Goal: Entertainment & Leisure: Consume media (video, audio)

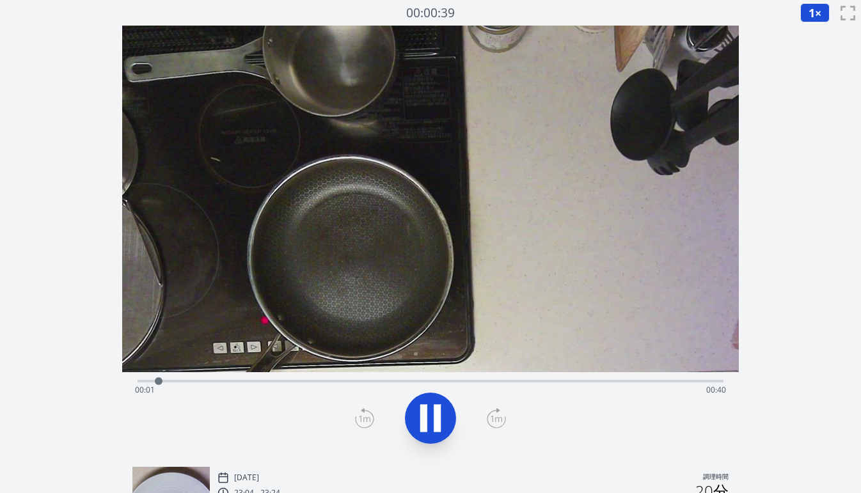
click at [372, 382] on div "経過時間: 00:01 残り時間: 00:40" at bounding box center [430, 390] width 591 height 20
click at [457, 383] on div "経過時間: 00:17 残り時間: 00:24" at bounding box center [430, 390] width 591 height 20
click at [497, 381] on div "経過時間: 00:23 残り時間: 00:18" at bounding box center [430, 390] width 591 height 20
click at [527, 383] on div "経過時間: 00:25 残り時間: 00:16" at bounding box center [430, 390] width 591 height 20
click at [587, 380] on div "経過時間: 00:35 残り時間: 00:06" at bounding box center [430, 390] width 591 height 20
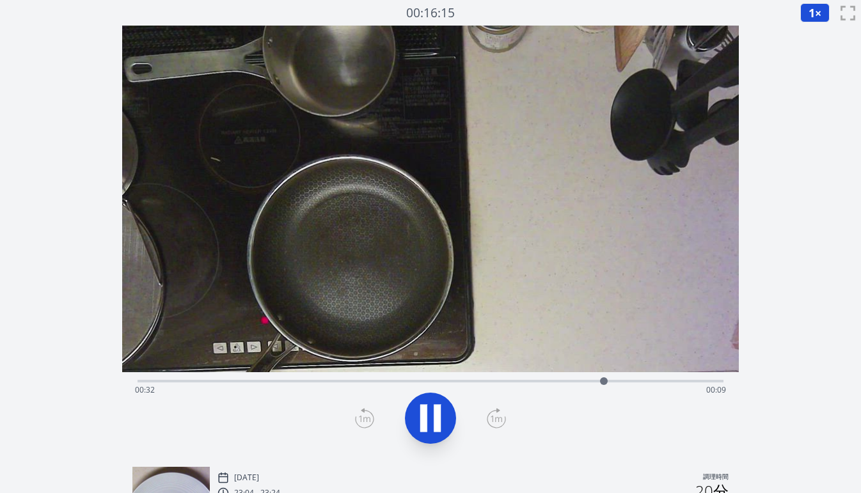
click at [540, 383] on div "経過時間: 00:32 残り時間: 00:09" at bounding box center [430, 390] width 591 height 20
click at [432, 409] on icon at bounding box center [431, 419] width 36 height 36
click at [360, 410] on icon at bounding box center [364, 418] width 19 height 20
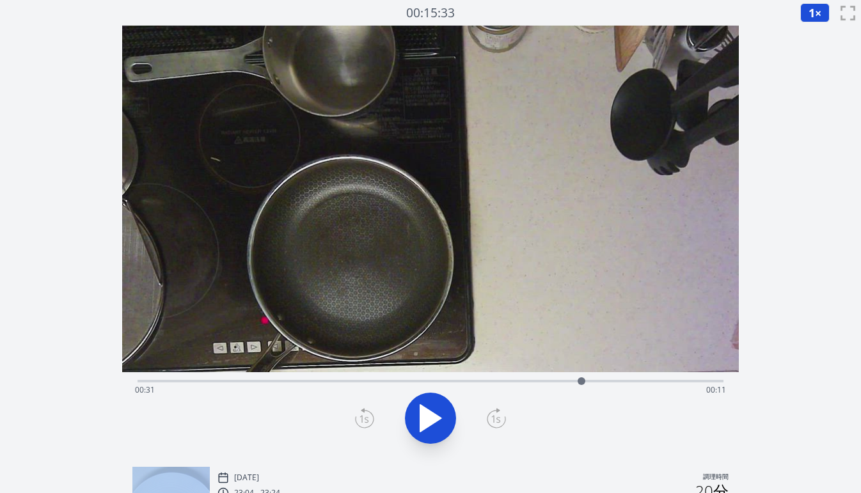
click at [360, 410] on icon at bounding box center [364, 418] width 19 height 20
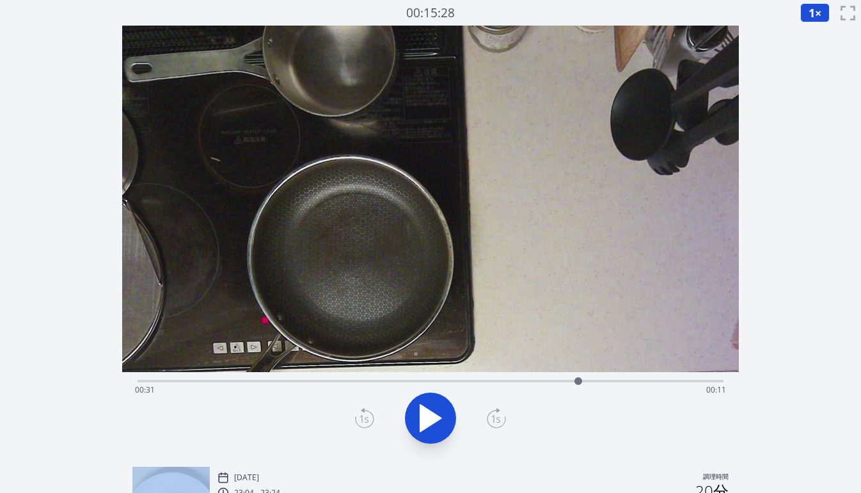
click at [360, 410] on icon at bounding box center [364, 418] width 19 height 20
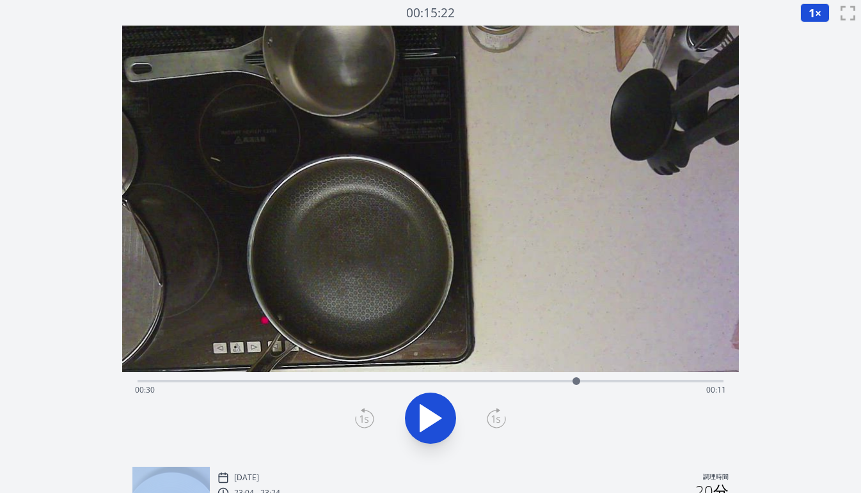
click at [360, 410] on icon at bounding box center [364, 418] width 19 height 20
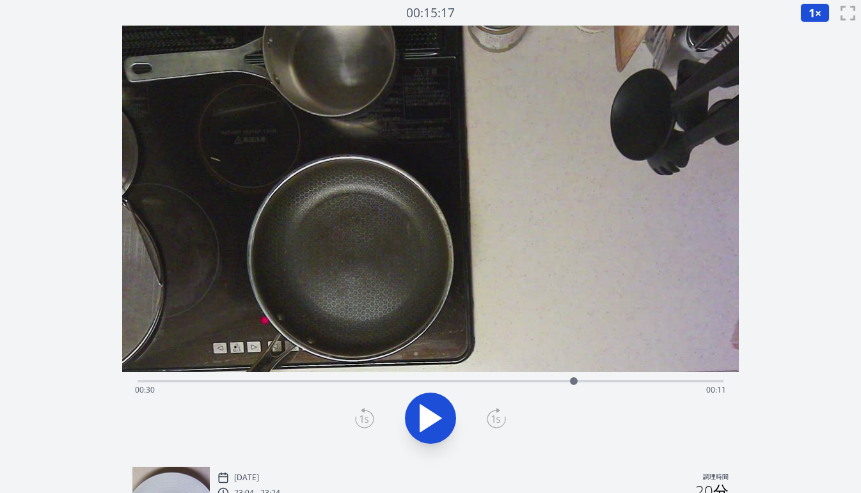
click at [360, 410] on icon at bounding box center [364, 418] width 19 height 20
click at [331, 380] on div "経過時間: 00:41 残り時間: 00:00" at bounding box center [431, 379] width 586 height 15
click at [481, 381] on div "経過時間: 00:13 残り時間: 00:28" at bounding box center [430, 390] width 591 height 20
click at [476, 381] on div at bounding box center [480, 381] width 19 height 19
click at [465, 380] on div "経過時間: 00:23 残り時間: 00:18" at bounding box center [430, 390] width 591 height 20
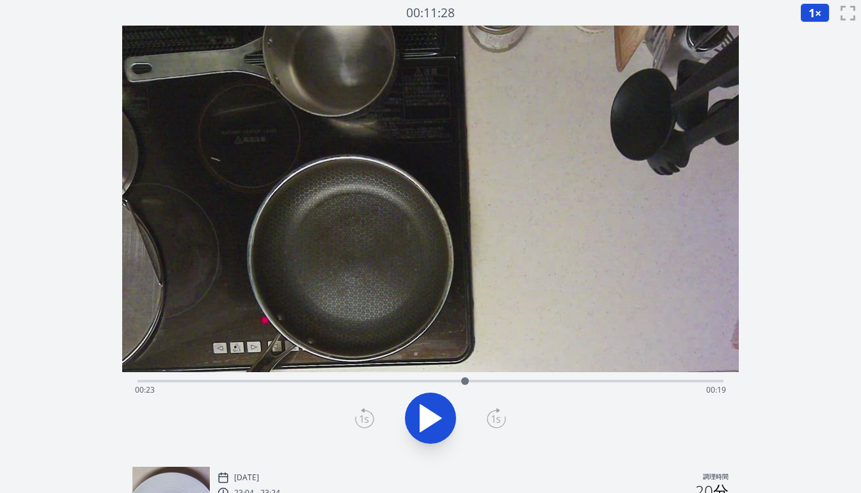
click at [476, 380] on div "経過時間: 00:23 残り時間: 00:19" at bounding box center [430, 390] width 591 height 20
click at [486, 381] on div "経過時間: 00:23 残り時間: 00:18" at bounding box center [430, 390] width 591 height 20
click at [495, 381] on div "経過時間: 00:24 残り時間: 00:17" at bounding box center [430, 390] width 591 height 20
click at [505, 382] on div "経過時間: 00:25 残り時間: 00:17" at bounding box center [430, 390] width 591 height 20
click at [511, 383] on div at bounding box center [504, 381] width 19 height 19
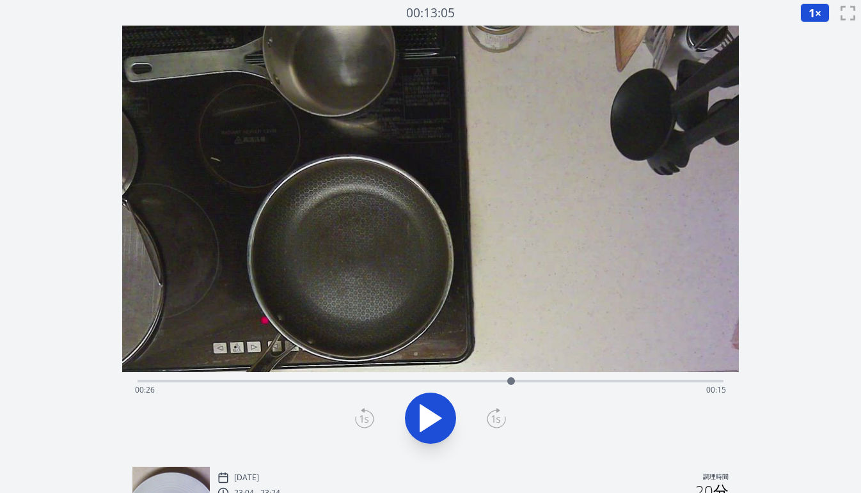
click at [518, 383] on div at bounding box center [511, 381] width 19 height 19
click at [524, 382] on div at bounding box center [518, 381] width 19 height 19
click at [531, 382] on div at bounding box center [524, 381] width 19 height 19
click at [536, 381] on div at bounding box center [535, 381] width 19 height 19
click at [543, 381] on div at bounding box center [535, 381] width 19 height 19
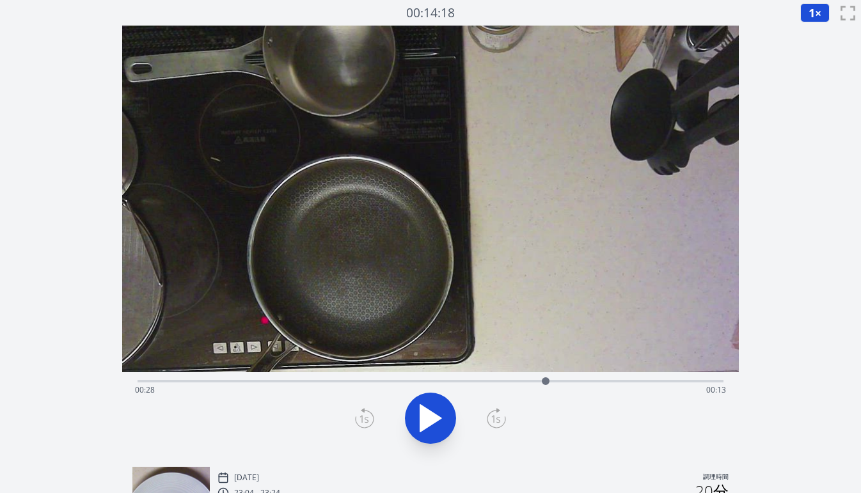
click at [546, 379] on div at bounding box center [546, 382] width 8 height 8
click at [556, 380] on div "経過時間: 00:28 残り時間: 00:13" at bounding box center [430, 390] width 591 height 20
click at [568, 380] on div "経過時間: 00:29 残り時間: 00:12" at bounding box center [430, 390] width 591 height 20
click at [572, 381] on div at bounding box center [568, 381] width 19 height 19
click at [575, 381] on div at bounding box center [572, 382] width 8 height 8
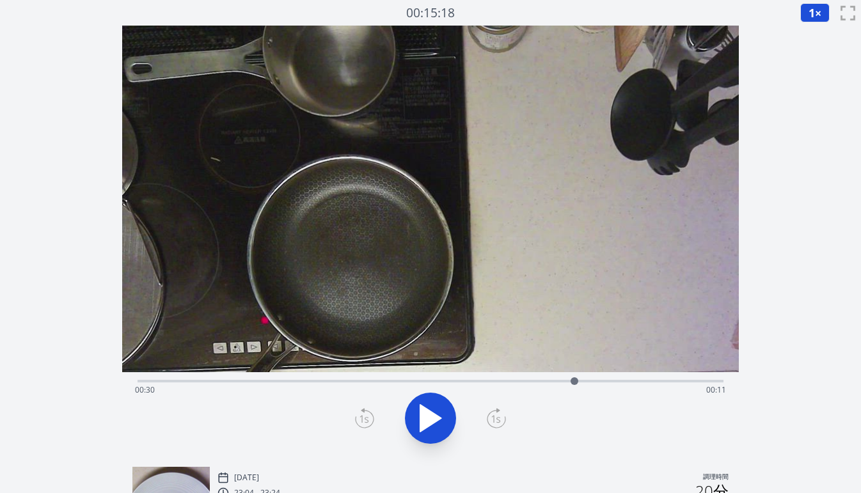
click at [362, 419] on icon at bounding box center [364, 418] width 19 height 20
click at [812, 289] on div "録音を破棄しますか? 一度破棄すると回復できなくなります。 キャンセル 記録を破棄 00:15:15 1 × 0.25× 0.5× 1× 1.5倍 2× fu…" at bounding box center [430, 370] width 861 height 740
click at [536, 381] on div "経過時間: 00:33 残り時間: 00:08" at bounding box center [430, 390] width 591 height 20
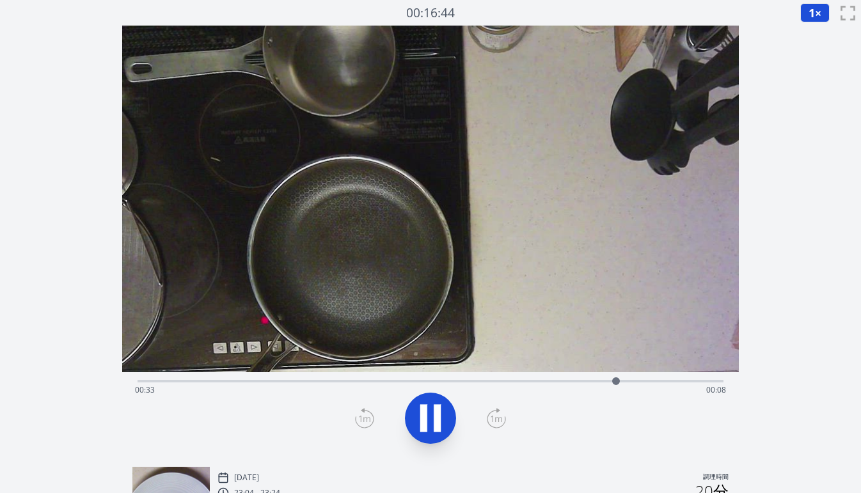
click at [550, 381] on div "経過時間: 00:33 残り時間: 00:08" at bounding box center [430, 390] width 591 height 20
click at [445, 410] on icon at bounding box center [431, 419] width 36 height 36
click at [498, 414] on icon at bounding box center [496, 418] width 19 height 20
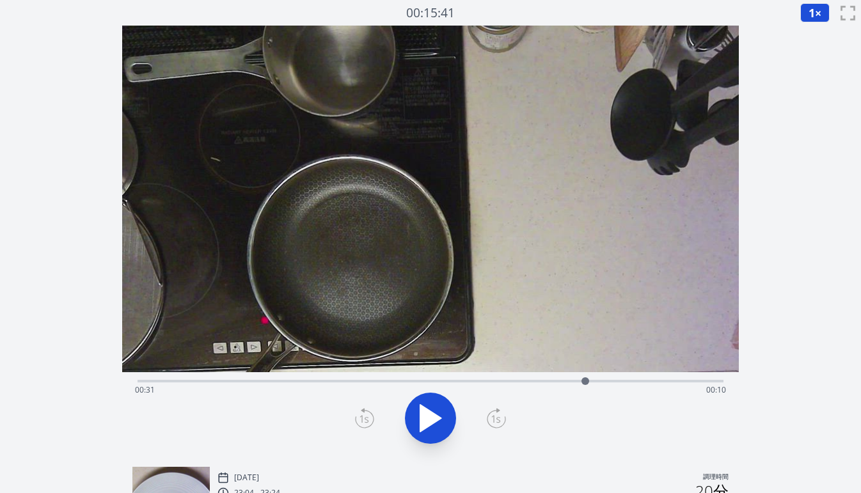
click at [498, 414] on icon at bounding box center [496, 418] width 19 height 20
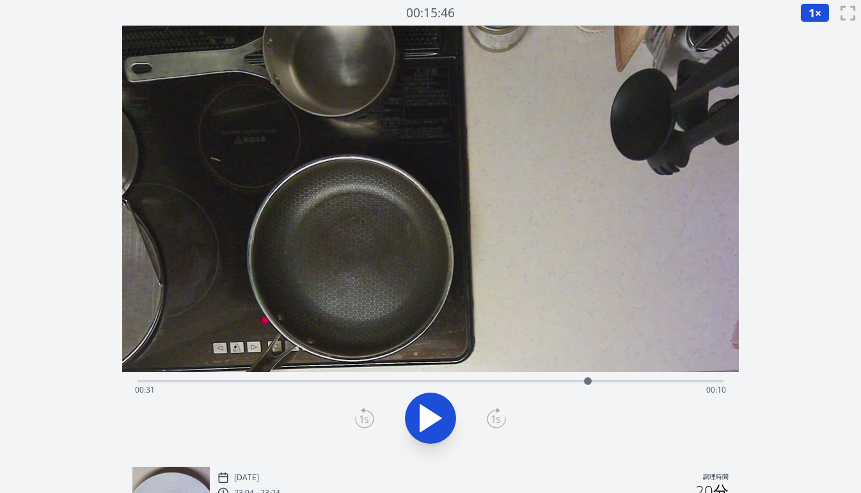
click at [498, 414] on icon at bounding box center [496, 418] width 19 height 20
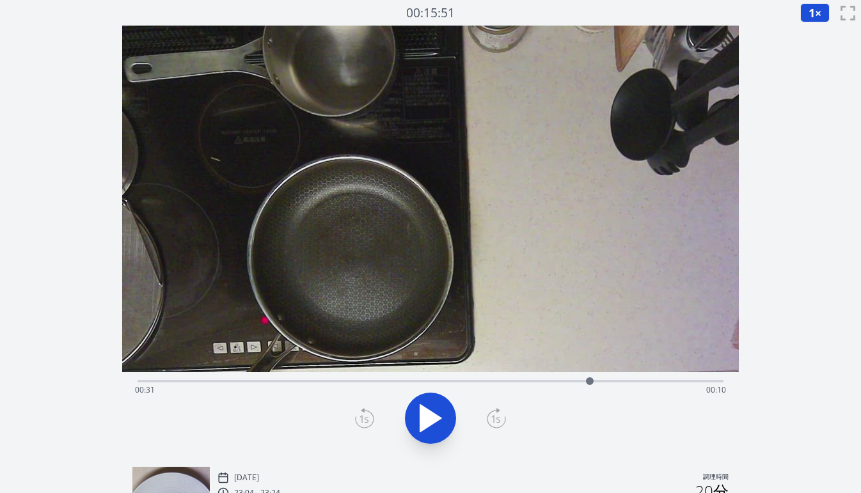
click at [498, 414] on icon at bounding box center [496, 418] width 19 height 20
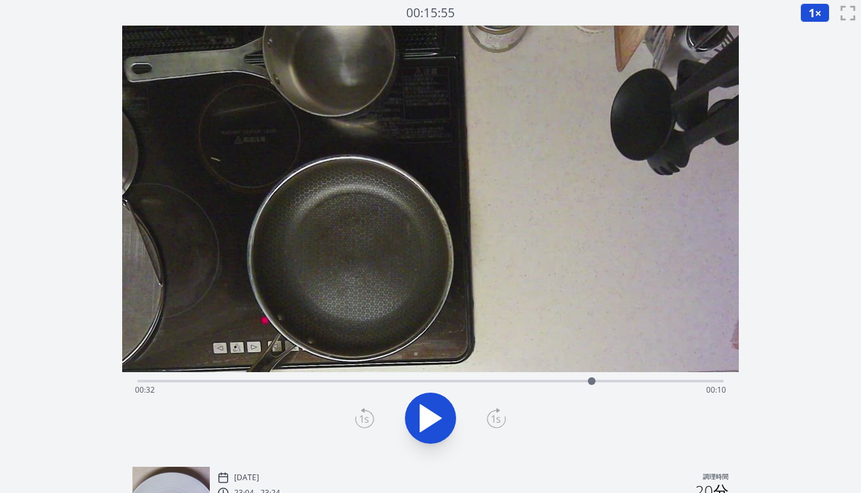
click at [498, 414] on icon at bounding box center [496, 418] width 19 height 20
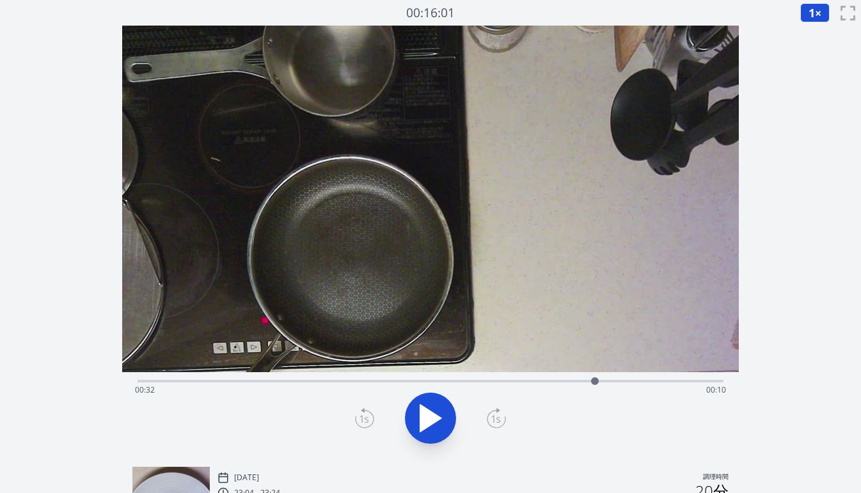
click at [367, 413] on icon at bounding box center [364, 418] width 19 height 20
click at [585, 381] on div at bounding box center [594, 381] width 19 height 19
click at [587, 381] on div at bounding box center [584, 382] width 8 height 8
click at [592, 381] on div at bounding box center [586, 381] width 19 height 19
click at [596, 381] on div at bounding box center [591, 381] width 19 height 19
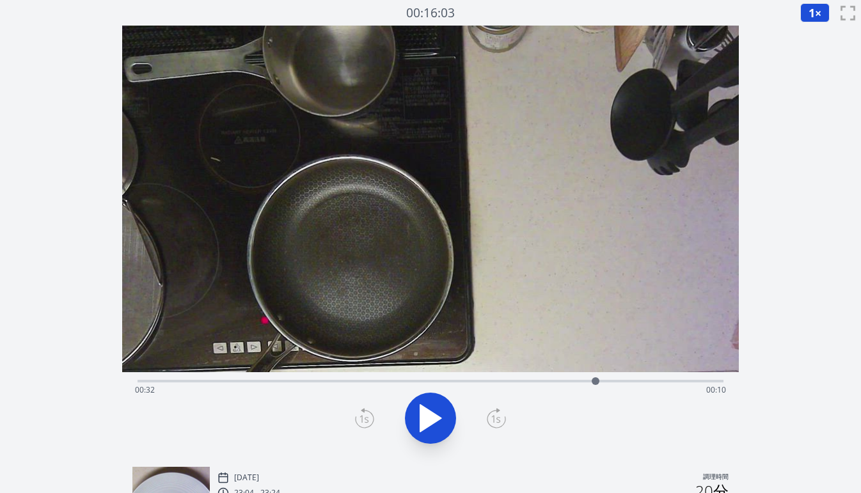
click at [360, 414] on icon at bounding box center [364, 418] width 19 height 20
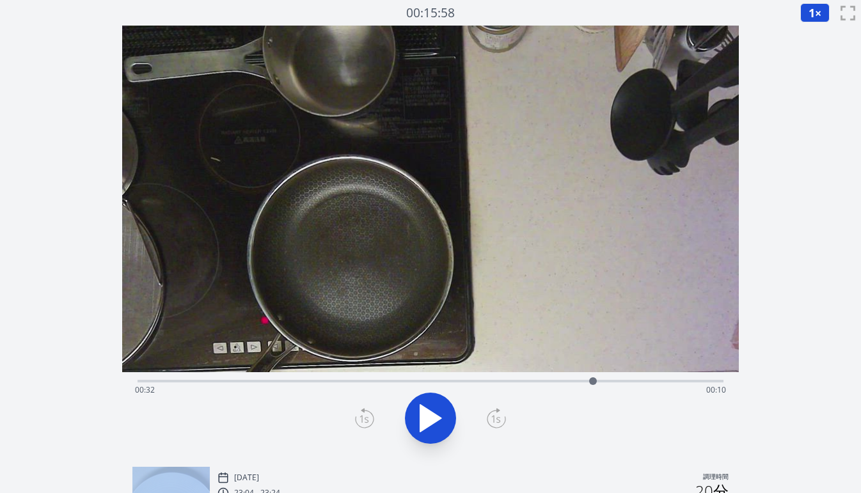
click at [360, 414] on icon at bounding box center [364, 418] width 19 height 20
click at [364, 415] on icon at bounding box center [364, 418] width 19 height 20
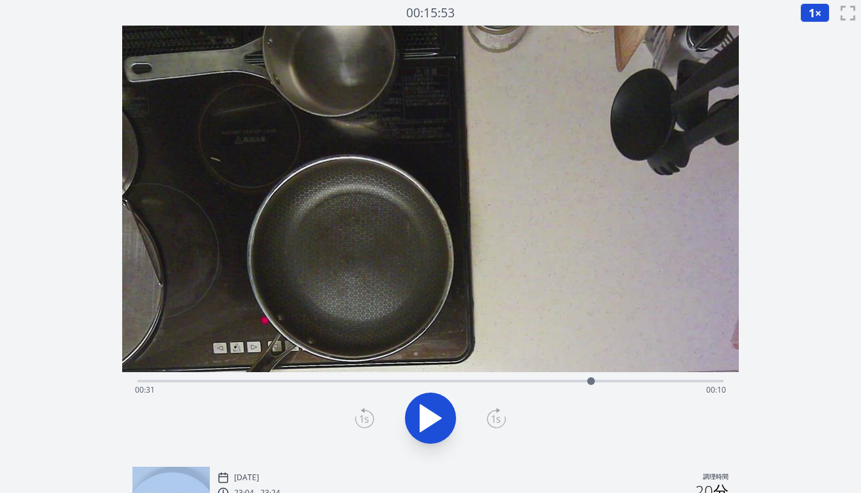
click at [364, 415] on icon at bounding box center [364, 418] width 19 height 20
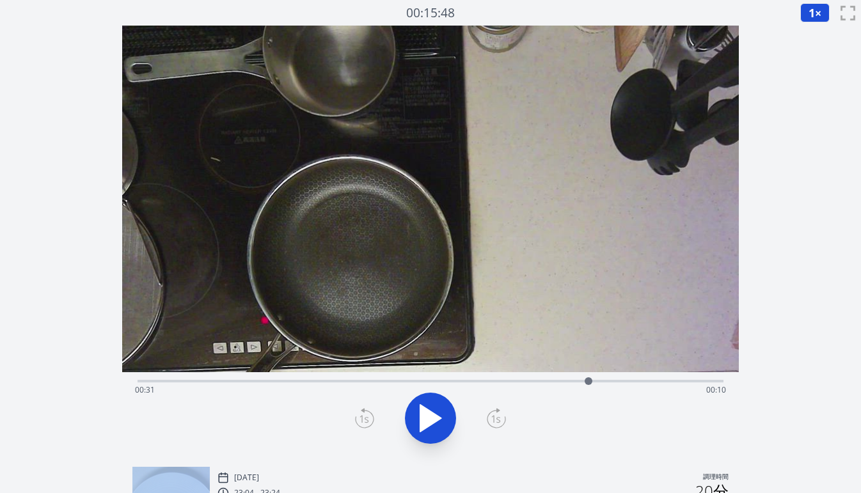
click at [495, 424] on icon at bounding box center [496, 418] width 19 height 20
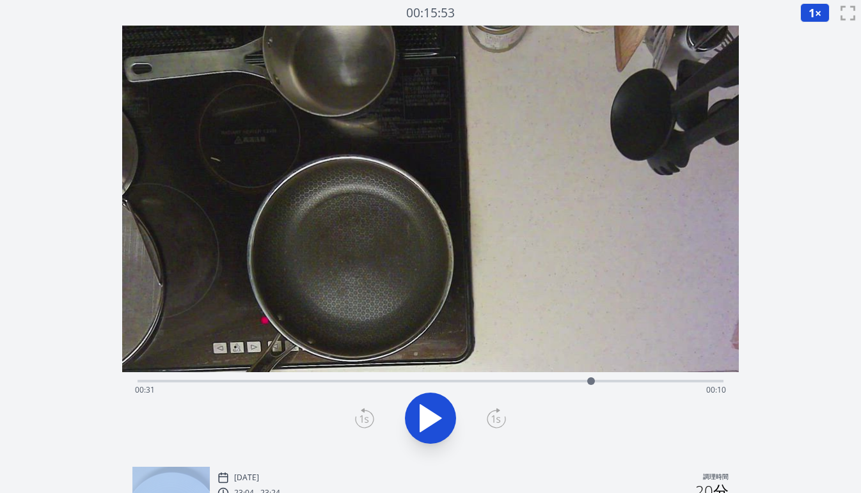
click at [495, 424] on icon at bounding box center [496, 418] width 19 height 20
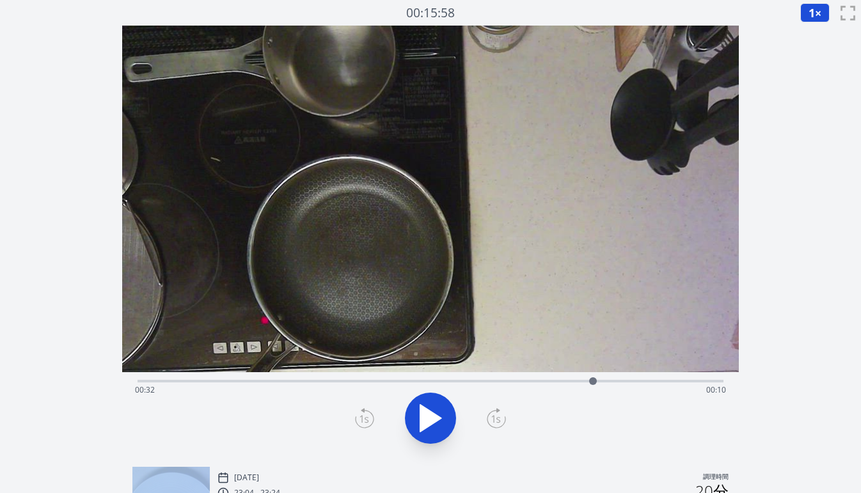
click at [495, 424] on icon at bounding box center [496, 418] width 19 height 20
click at [358, 420] on icon at bounding box center [364, 418] width 19 height 20
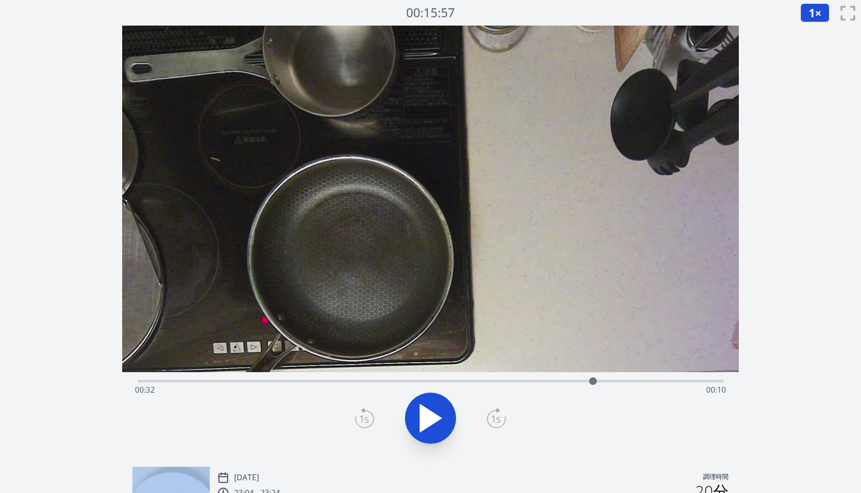
click at [358, 420] on icon at bounding box center [364, 418] width 19 height 20
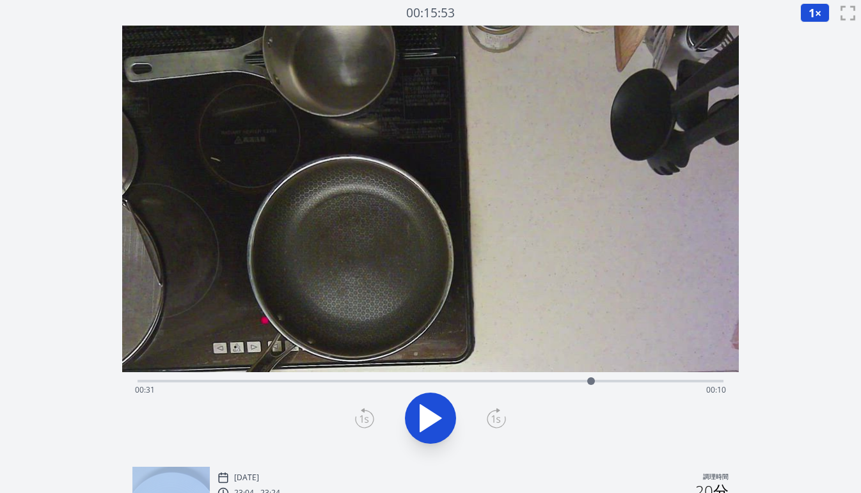
click at [358, 420] on icon at bounding box center [364, 418] width 19 height 20
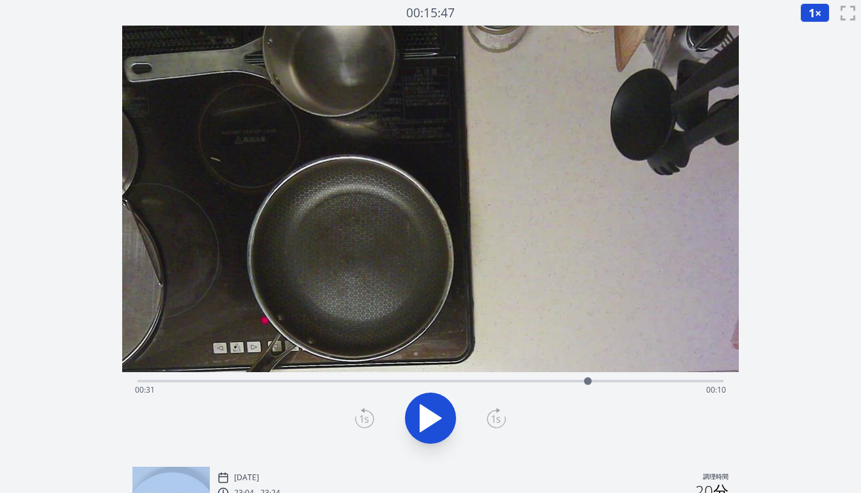
click at [358, 420] on icon at bounding box center [364, 418] width 19 height 20
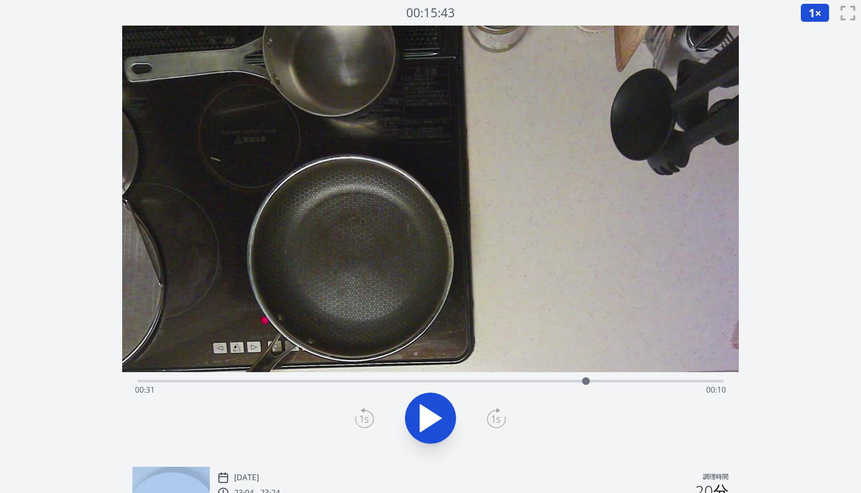
click at [358, 420] on icon at bounding box center [364, 418] width 19 height 20
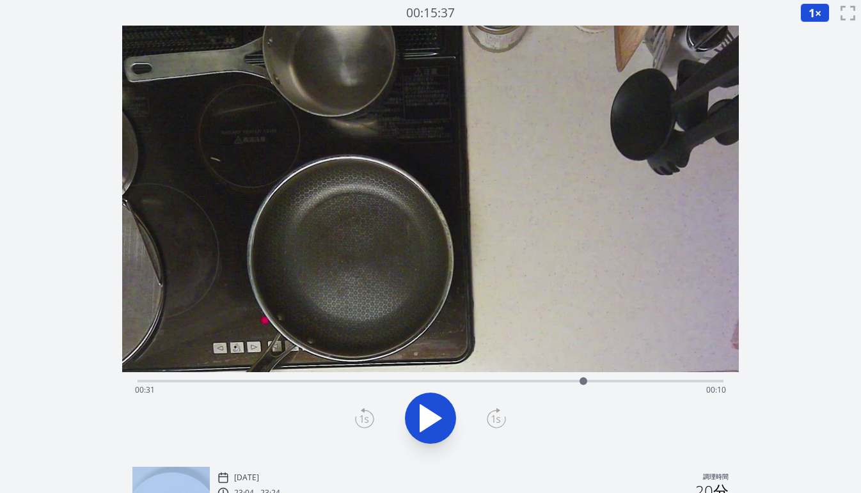
click at [358, 420] on icon at bounding box center [364, 418] width 19 height 20
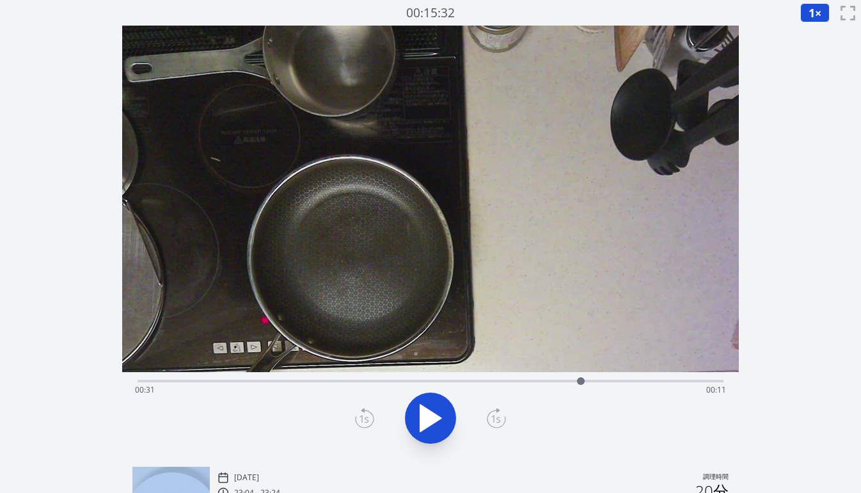
click at [358, 420] on icon at bounding box center [364, 418] width 19 height 20
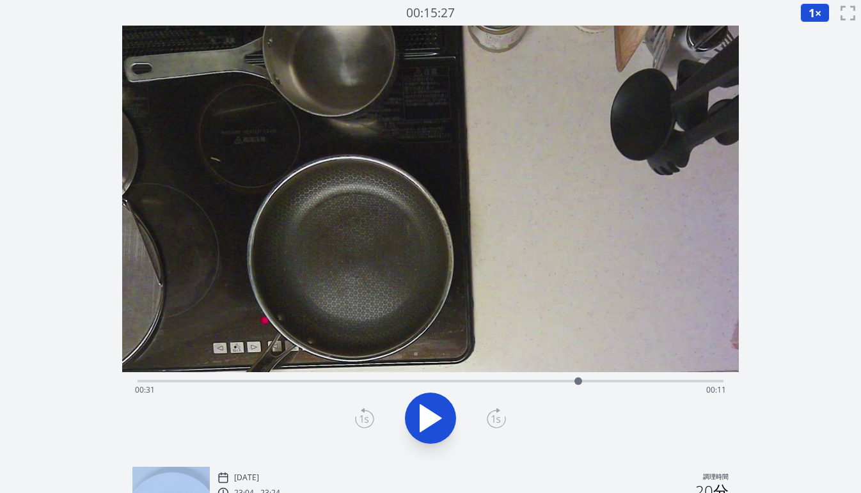
click at [358, 420] on icon at bounding box center [364, 418] width 19 height 20
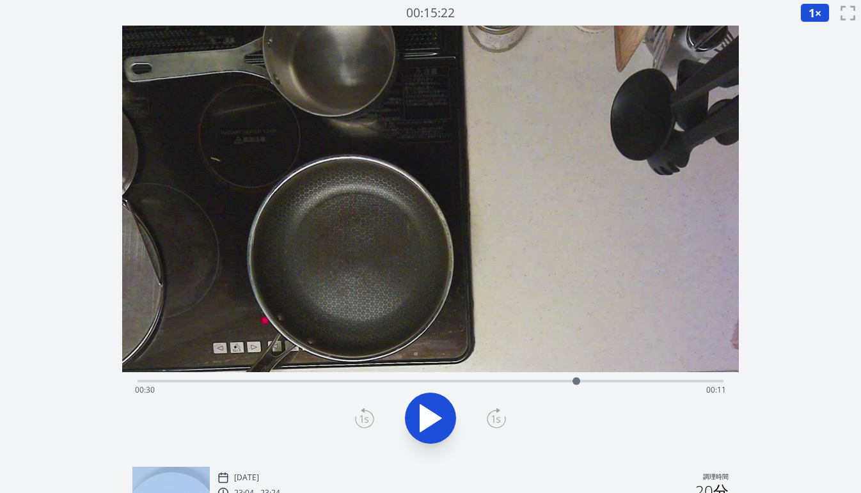
click at [358, 420] on icon at bounding box center [364, 418] width 19 height 20
click at [363, 419] on icon at bounding box center [364, 418] width 19 height 20
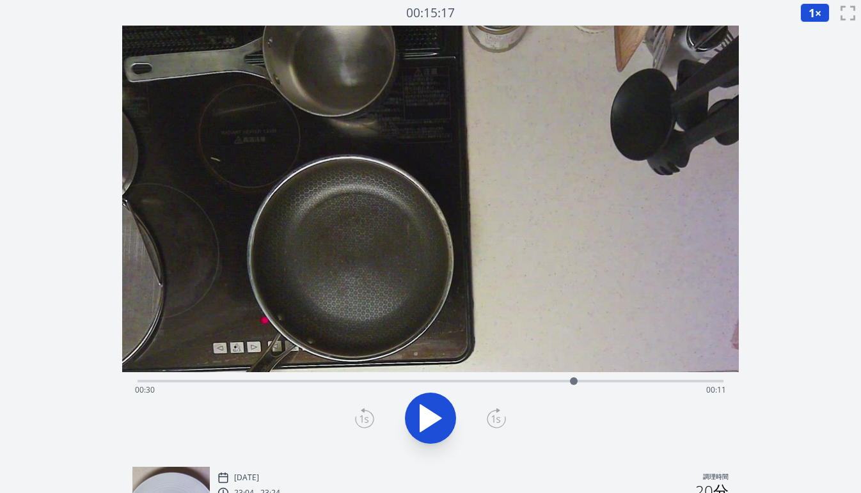
click at [363, 419] on icon at bounding box center [364, 418] width 19 height 20
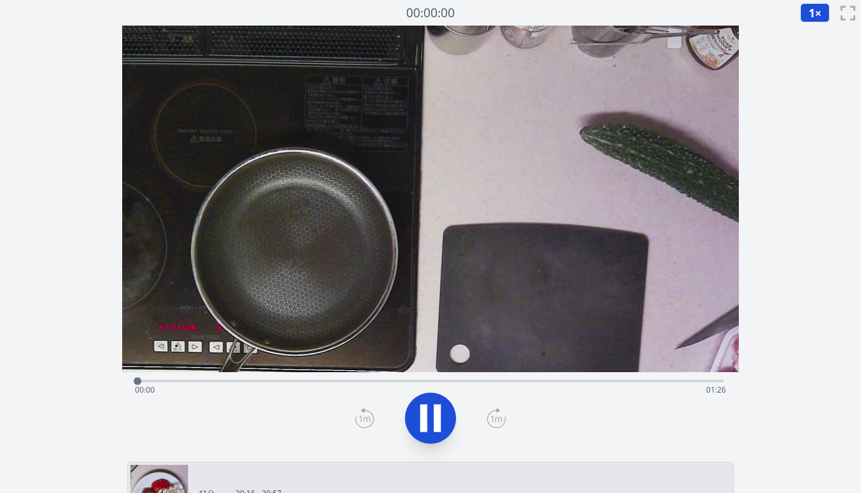
click at [313, 382] on div "経過時間: 00:00 残り時間: 01:26" at bounding box center [430, 390] width 591 height 20
click at [360, 380] on div "経過時間: 00:25 残り時間: 01:01" at bounding box center [430, 390] width 591 height 20
click at [404, 385] on div "経過時間: 00:32 残り時間: 00:54" at bounding box center [430, 390] width 591 height 20
click at [427, 383] on div "経過時間: 00:39 残り時間: 00:47" at bounding box center [430, 390] width 591 height 20
click at [461, 386] on div "経過時間: 00:42 残り時間: 00:44" at bounding box center [430, 390] width 591 height 20
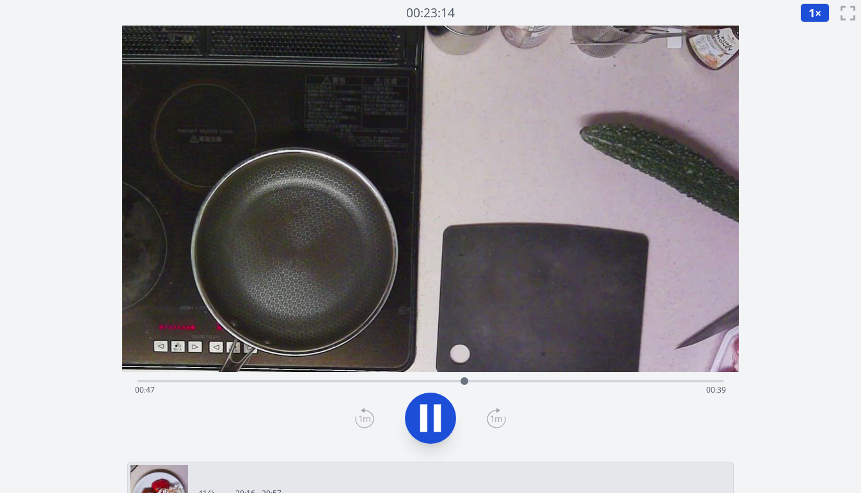
click at [416, 382] on div "経過時間: 00:47 残り時間: 00:39" at bounding box center [430, 390] width 591 height 20
click at [387, 380] on div "経過時間: 00:41 残り時間: 00:45" at bounding box center [431, 379] width 586 height 15
click at [359, 380] on div "経過時間: 00:38 残り時間: 00:48" at bounding box center [431, 379] width 586 height 15
click at [341, 380] on div "経過時間: 00:32 残り時間: 00:54" at bounding box center [430, 390] width 591 height 20
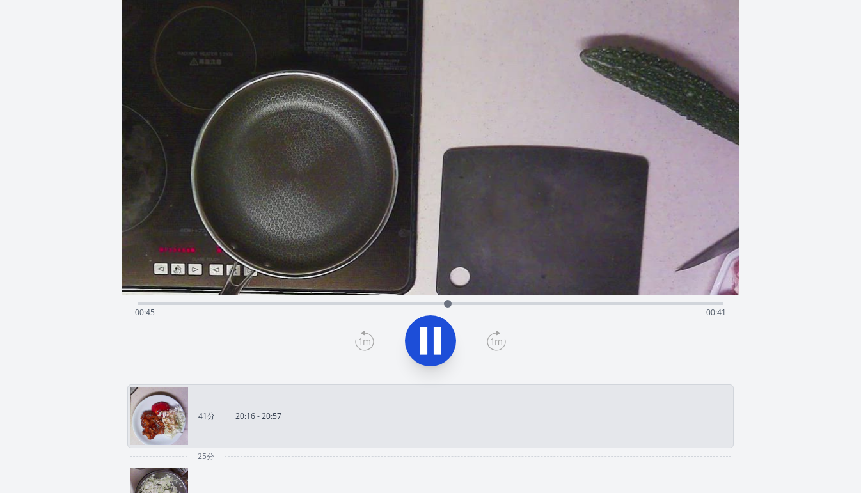
scroll to position [79, 0]
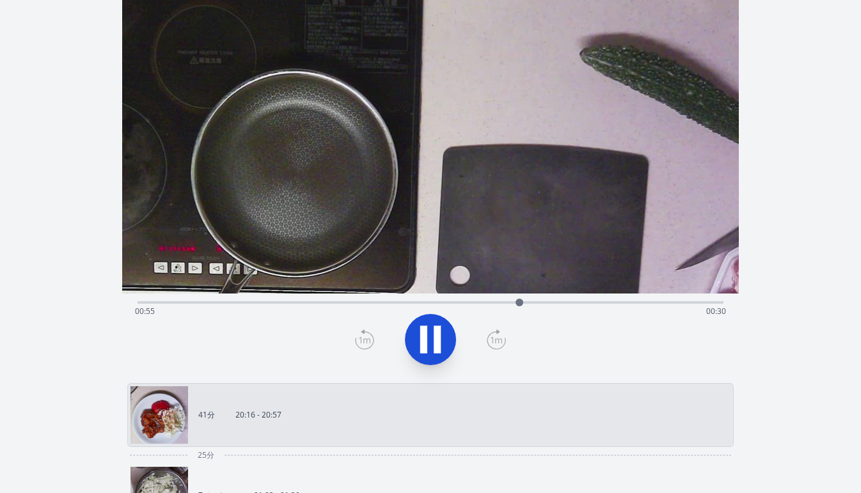
click at [331, 302] on div "経過時間: 00:55 残り時間: 00:30" at bounding box center [430, 311] width 591 height 20
click at [295, 300] on div "経過時間: 00:28 残り時間: 00:57" at bounding box center [431, 301] width 586 height 15
click at [275, 300] on div "経過時間: 00:23 残り時間: 01:03" at bounding box center [431, 301] width 586 height 15
click at [250, 301] on div "経過時間: 00:20 残り時間: 01:06" at bounding box center [430, 311] width 591 height 20
click at [283, 304] on div "経過時間: 00:23 残り時間: 01:02" at bounding box center [430, 311] width 591 height 20
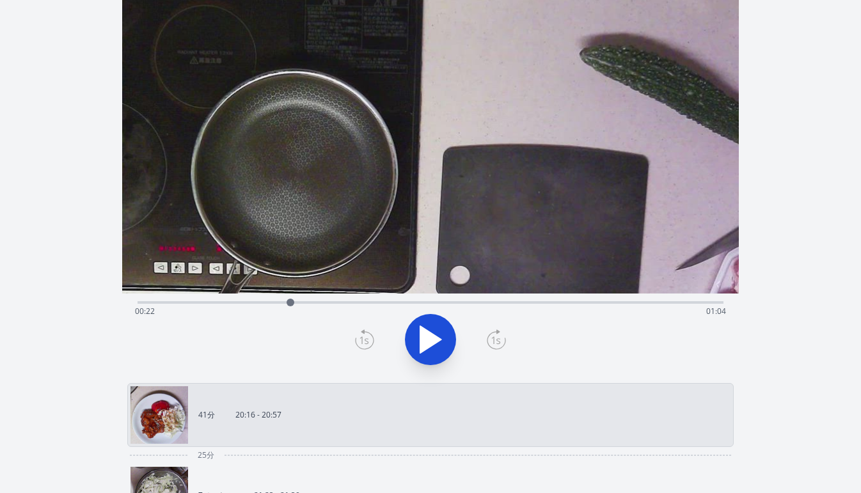
click at [295, 302] on div at bounding box center [290, 302] width 19 height 19
click at [308, 304] on div "経過時間: 00:23 残り時間: 01:03" at bounding box center [431, 302] width 586 height 3
click at [332, 304] on div "経過時間: 00:25 残り時間: 01:01" at bounding box center [430, 311] width 591 height 20
click at [347, 303] on div at bounding box center [342, 302] width 19 height 19
click at [369, 303] on div "経過時間: 00:31 残り時間: 00:55" at bounding box center [430, 311] width 591 height 20
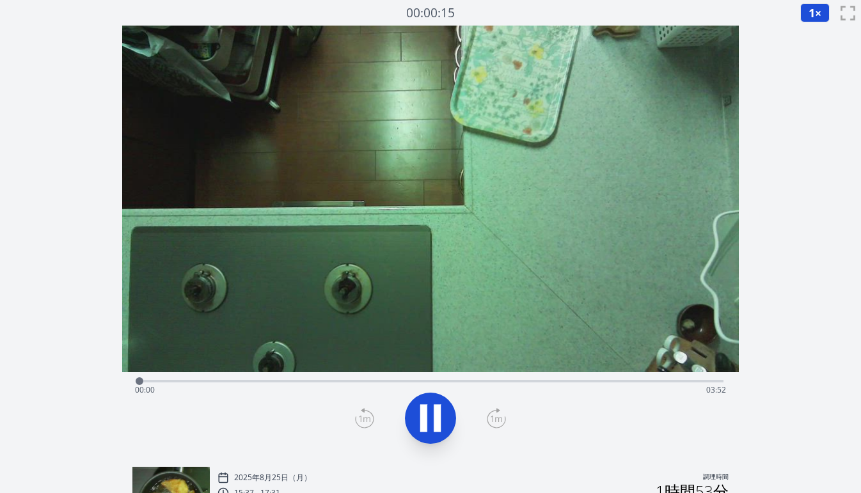
click at [328, 381] on div "経過時間: 00:00 残り時間: 03:52" at bounding box center [430, 390] width 591 height 20
click at [364, 383] on div "経過時間: 01:16 残り時間: 02:36" at bounding box center [430, 390] width 591 height 20
click at [388, 385] on div "経過時間: 01:30 残り時間: 02:21" at bounding box center [430, 390] width 591 height 20
click at [444, 381] on div "Time elapsed: 01:39 Time remaining: 02:12" at bounding box center [430, 390] width 591 height 20
click at [506, 378] on div "Time elapsed: 02:00 Time remaining: 01:51" at bounding box center [431, 379] width 586 height 15
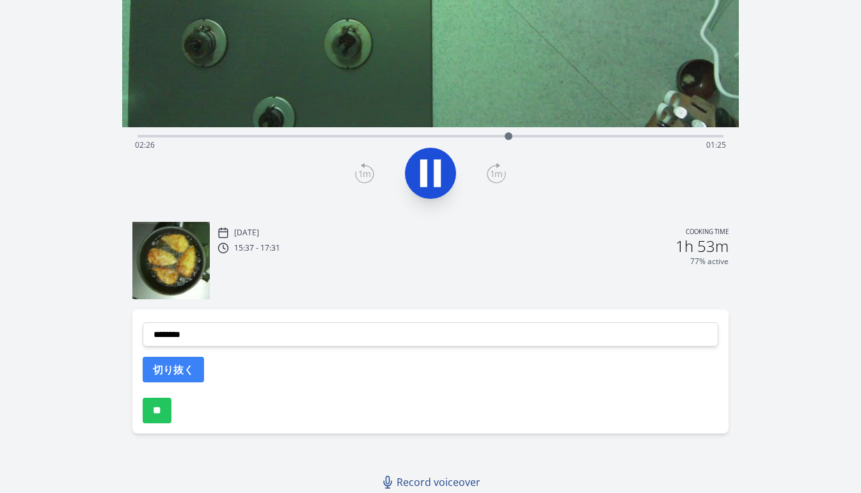
scroll to position [247, 0]
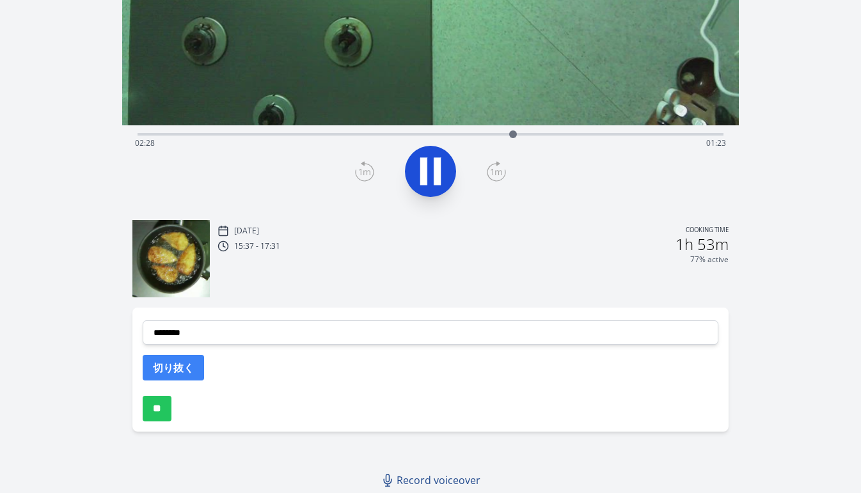
click at [562, 136] on div "Time elapsed: 02:28 Time remaining: 01:23" at bounding box center [430, 143] width 591 height 20
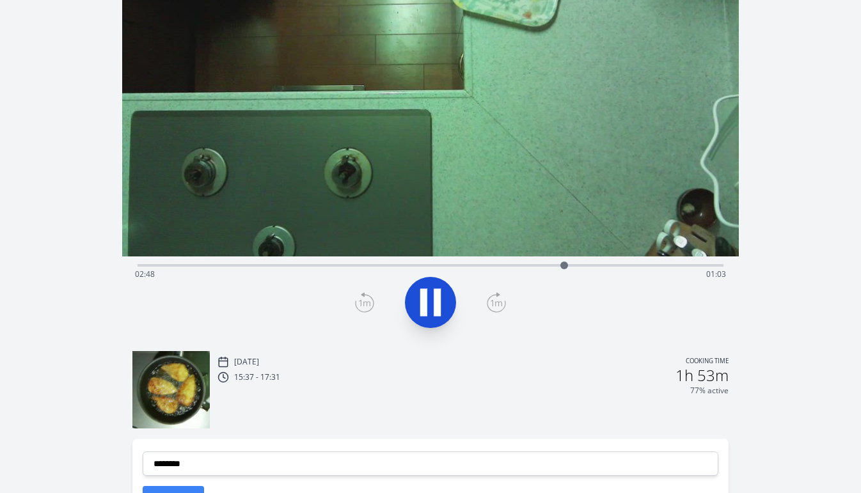
scroll to position [104, 0]
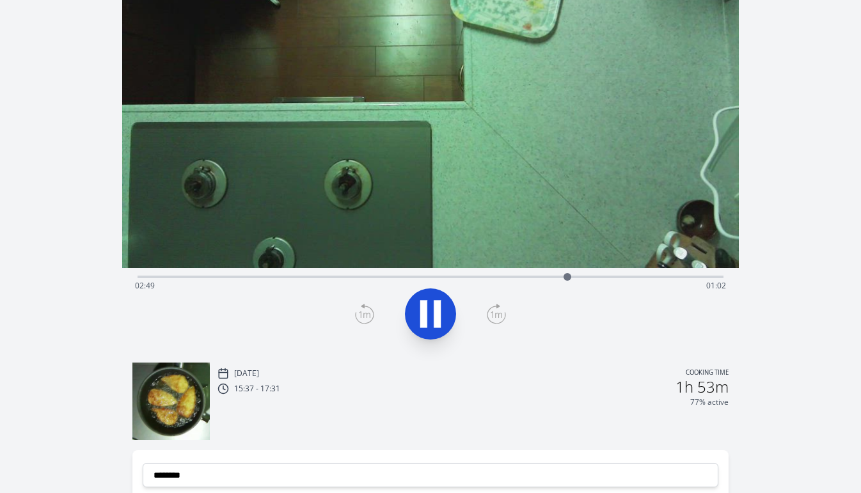
click at [606, 275] on div "Time elapsed: 02:49 Time remaining: 01:02" at bounding box center [431, 275] width 586 height 15
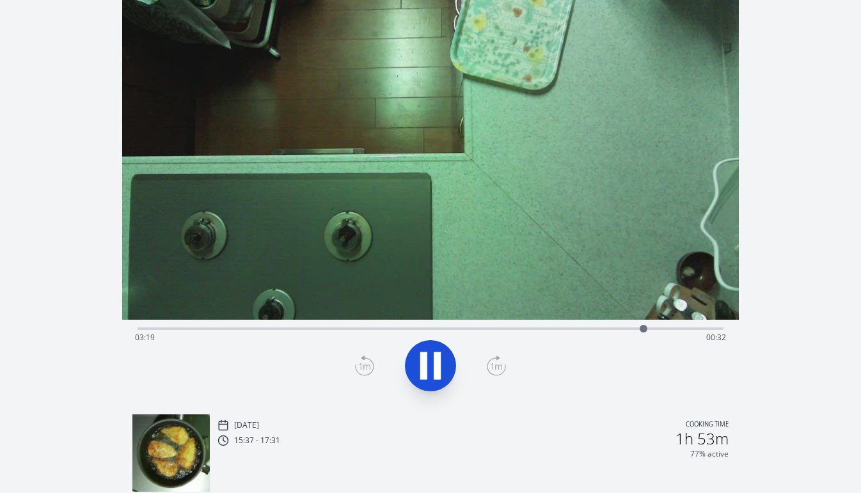
scroll to position [0, 0]
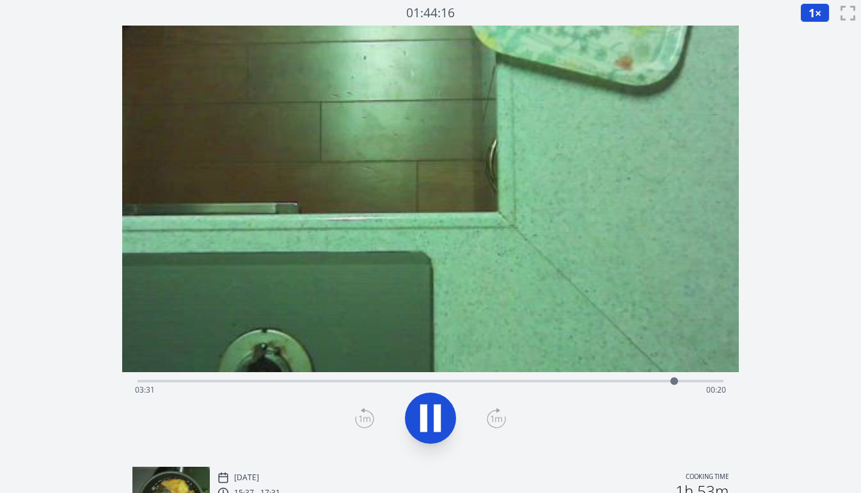
click at [573, 380] on div "Time elapsed: 03:31 Time remaining: 00:20" at bounding box center [430, 390] width 591 height 20
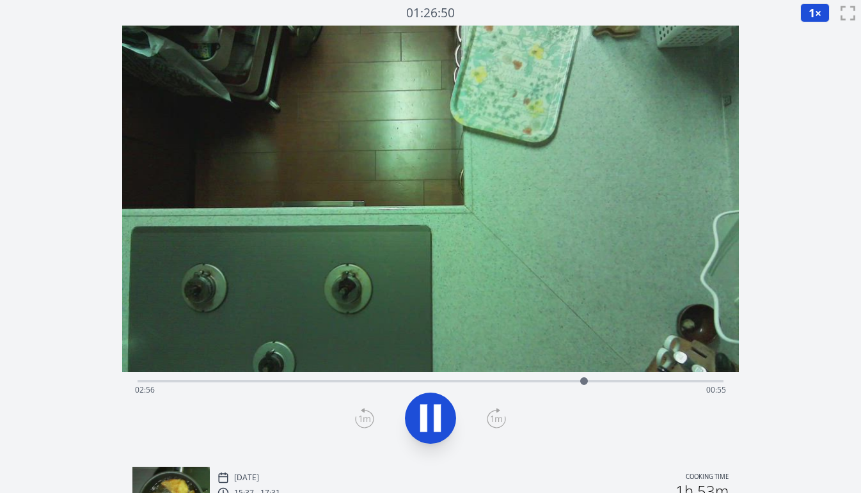
click at [605, 381] on div "Time elapsed: 02:56 Time remaining: 00:55" at bounding box center [430, 390] width 591 height 20
click at [429, 410] on icon at bounding box center [431, 419] width 36 height 36
click at [495, 417] on icon at bounding box center [496, 418] width 19 height 20
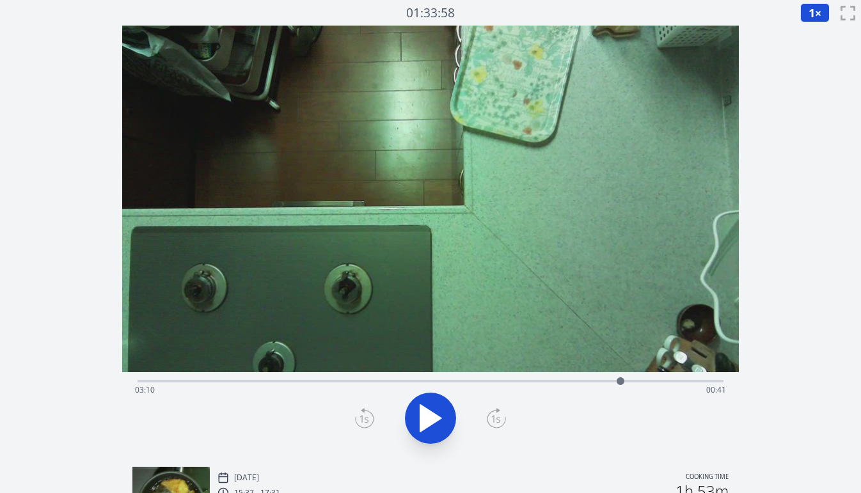
click at [495, 417] on icon at bounding box center [496, 418] width 19 height 20
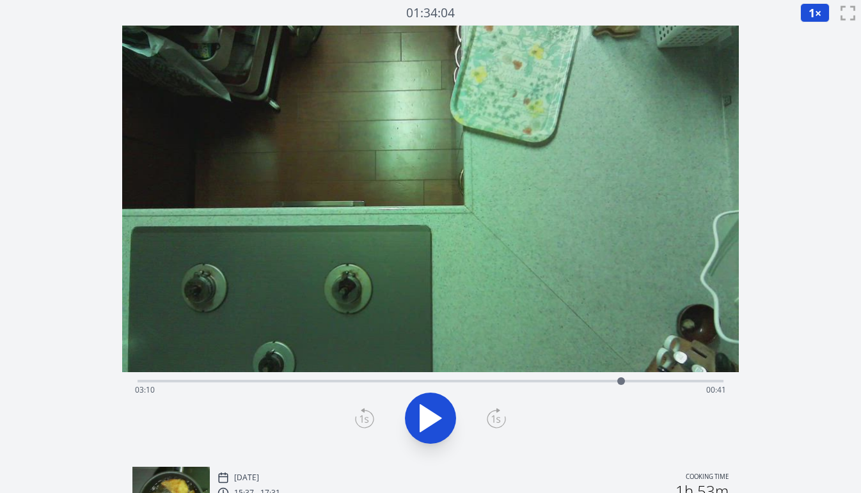
click at [495, 417] on icon at bounding box center [496, 418] width 19 height 20
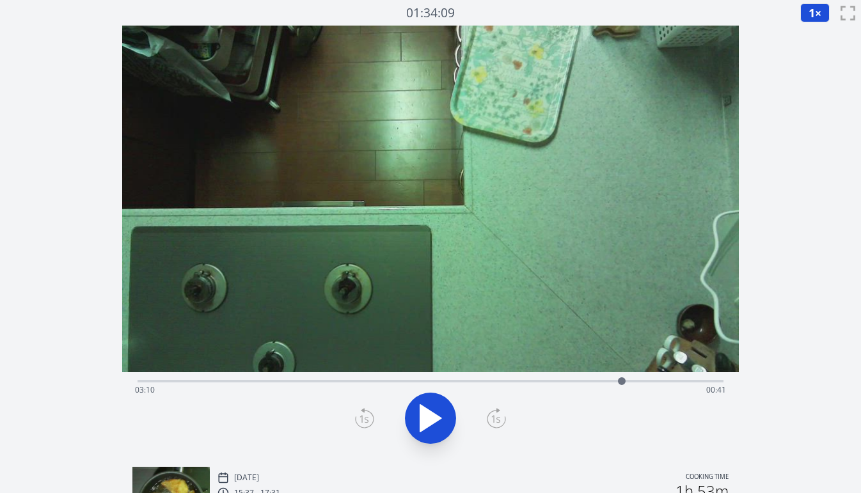
click at [495, 417] on icon at bounding box center [496, 418] width 19 height 20
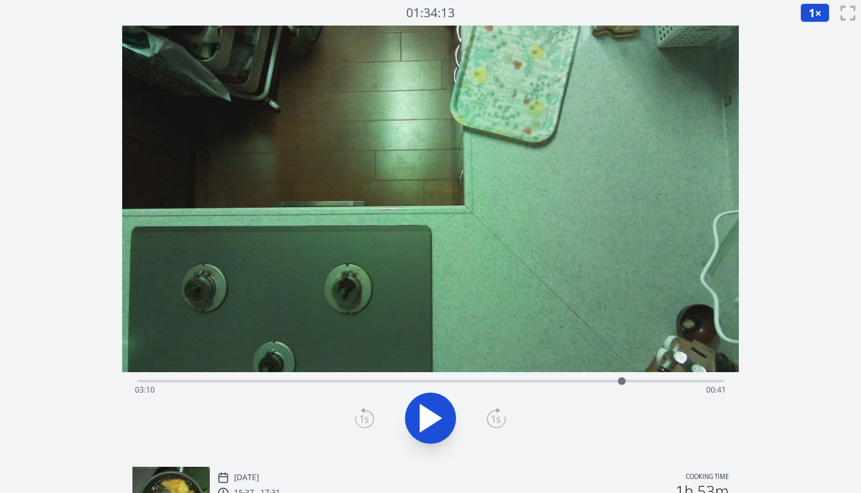
click at [495, 417] on icon at bounding box center [496, 418] width 19 height 20
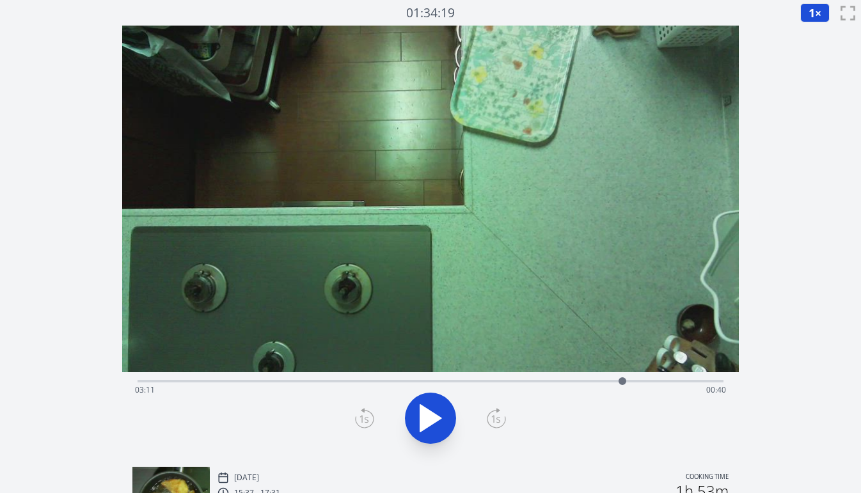
click at [495, 417] on icon at bounding box center [496, 418] width 19 height 20
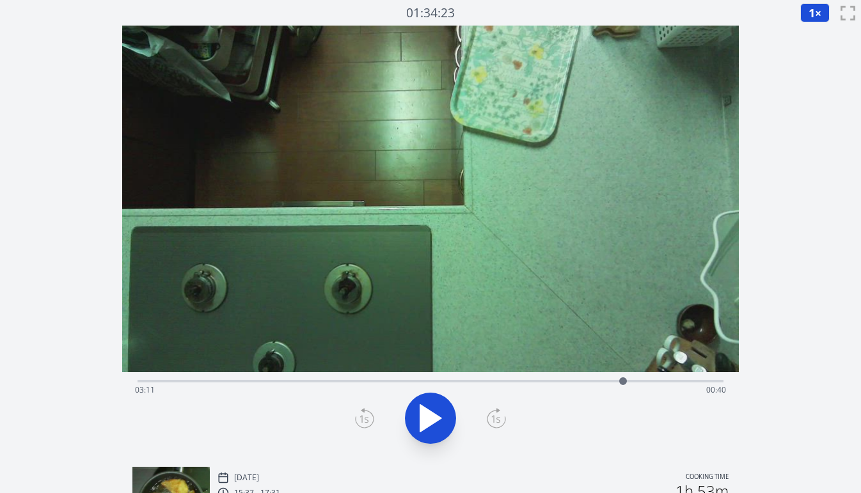
click at [495, 417] on icon at bounding box center [496, 418] width 19 height 20
click at [364, 415] on icon at bounding box center [364, 418] width 19 height 20
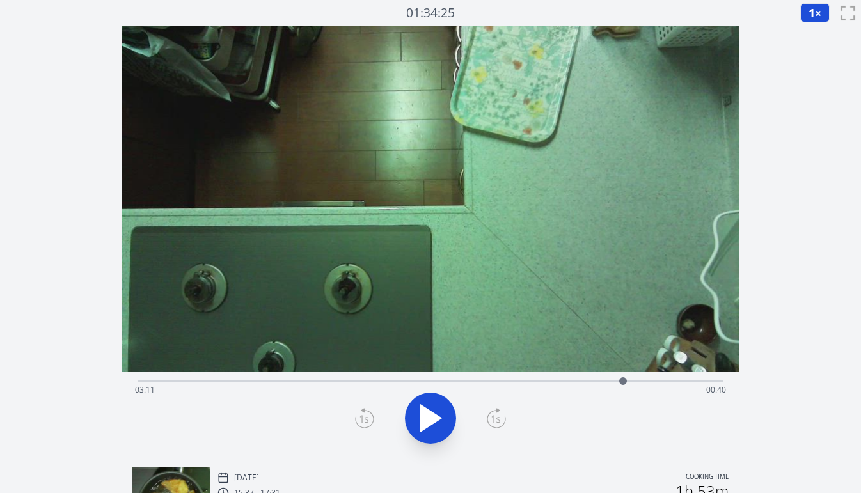
click at [491, 419] on icon at bounding box center [496, 418] width 19 height 20
click at [356, 411] on icon at bounding box center [364, 418] width 19 height 20
click at [388, 381] on div "Time elapsed: 03:13 Time remaining: 00:38" at bounding box center [430, 390] width 591 height 20
click at [442, 382] on div "Time elapsed: 01:39 Time remaining: 02:12" at bounding box center [430, 390] width 591 height 20
click at [480, 378] on div "Time elapsed: 02:00 Time remaining: 01:51" at bounding box center [431, 379] width 586 height 15
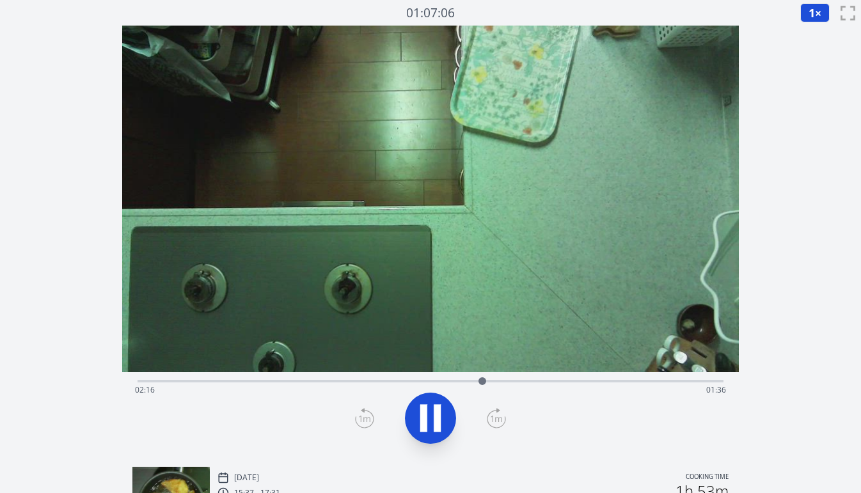
click at [492, 385] on div at bounding box center [482, 381] width 19 height 19
click at [505, 382] on div "Time elapsed: 02:20 Time remaining: 01:31" at bounding box center [430, 390] width 591 height 20
click at [517, 381] on div "Time elapsed: 02:25 Time remaining: 01:26" at bounding box center [431, 381] width 586 height 3
click at [524, 381] on div at bounding box center [518, 381] width 19 height 19
click at [537, 381] on div "Time elapsed: 02:32 Time remaining: 01:19" at bounding box center [430, 390] width 591 height 20
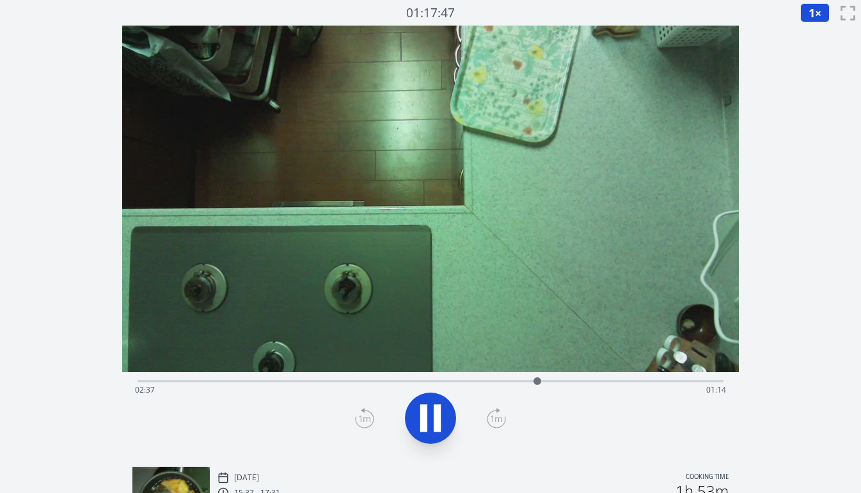
click at [553, 380] on div "Time elapsed: 02:37 Time remaining: 01:14" at bounding box center [430, 390] width 591 height 20
click at [572, 380] on div at bounding box center [566, 381] width 19 height 19
click at [579, 381] on div at bounding box center [573, 381] width 19 height 19
click at [596, 381] on div "Time elapsed: 03:27 Time remaining: 00:24" at bounding box center [430, 390] width 591 height 20
click at [577, 380] on div "Time elapsed: 03:02 Time remaining: 00:49" at bounding box center [430, 390] width 591 height 20
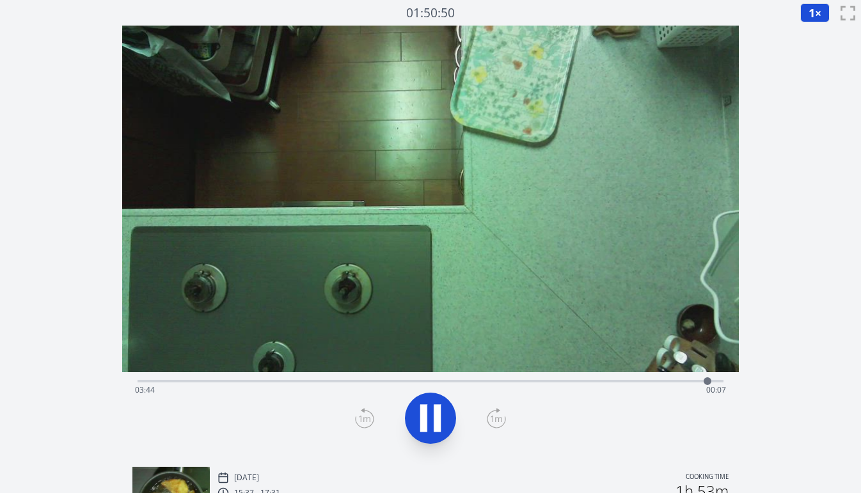
click at [540, 380] on div "Time elapsed: 03:44 Time remaining: 00:07" at bounding box center [430, 390] width 591 height 20
click at [575, 381] on div "Time elapsed: 02:39 Time remaining: 01:12" at bounding box center [430, 390] width 591 height 20
click at [587, 380] on div at bounding box center [579, 381] width 19 height 19
click at [625, 381] on div at bounding box center [618, 381] width 19 height 19
click at [607, 381] on div "Time elapsed: 03:51 Time remaining: 00:00" at bounding box center [430, 390] width 591 height 20
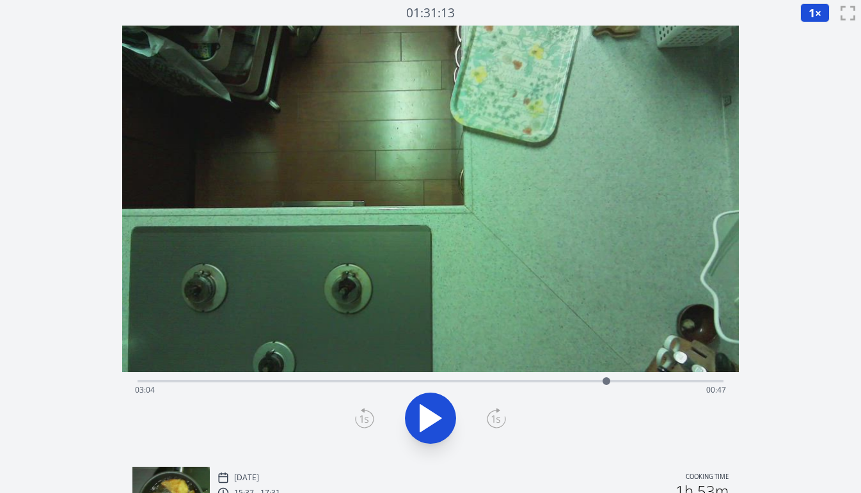
click at [575, 381] on div "Time elapsed: 03:04 Time remaining: 00:47" at bounding box center [430, 390] width 591 height 20
click at [582, 381] on div at bounding box center [581, 381] width 19 height 19
click at [588, 381] on div at bounding box center [581, 381] width 19 height 19
click at [593, 382] on div at bounding box center [587, 381] width 19 height 19
click at [594, 382] on div at bounding box center [593, 382] width 8 height 8
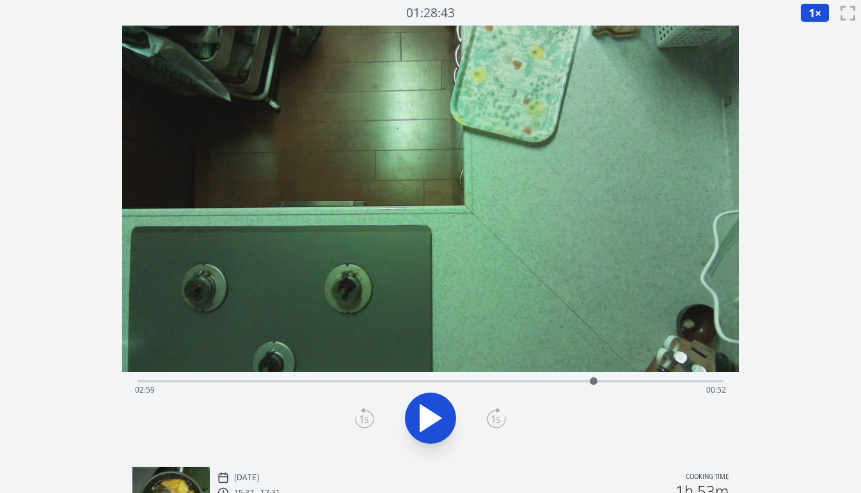
click at [599, 382] on div at bounding box center [593, 381] width 19 height 19
click at [601, 383] on div at bounding box center [599, 382] width 8 height 8
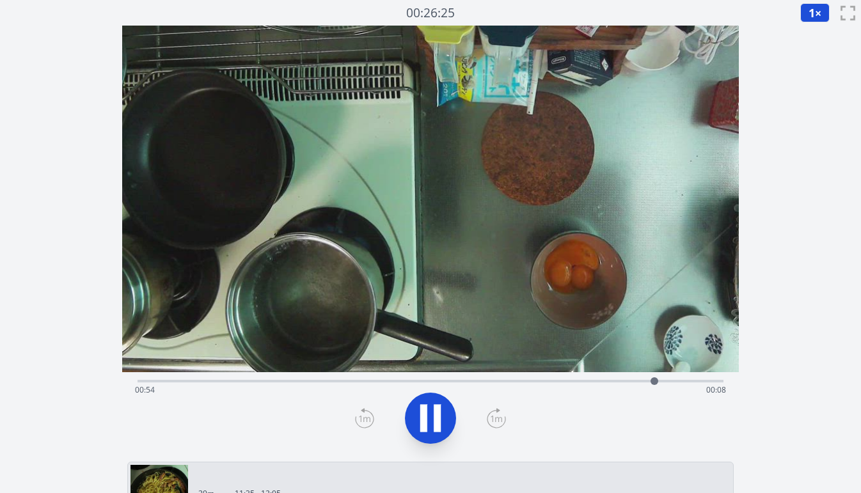
click at [557, 382] on div "Time elapsed: 00:54 Time remaining: 00:08" at bounding box center [430, 390] width 591 height 20
click at [490, 382] on div "Time elapsed: 00:48 Time remaining: 00:14" at bounding box center [430, 390] width 591 height 20
click at [468, 380] on div "Time elapsed: 00:38 Time remaining: 00:23" at bounding box center [430, 390] width 591 height 20
click at [460, 380] on div "Time elapsed: 00:35 Time remaining: 00:27" at bounding box center [430, 390] width 591 height 20
click at [442, 382] on div "Time elapsed: 00:34 Time remaining: 00:28" at bounding box center [430, 390] width 591 height 20
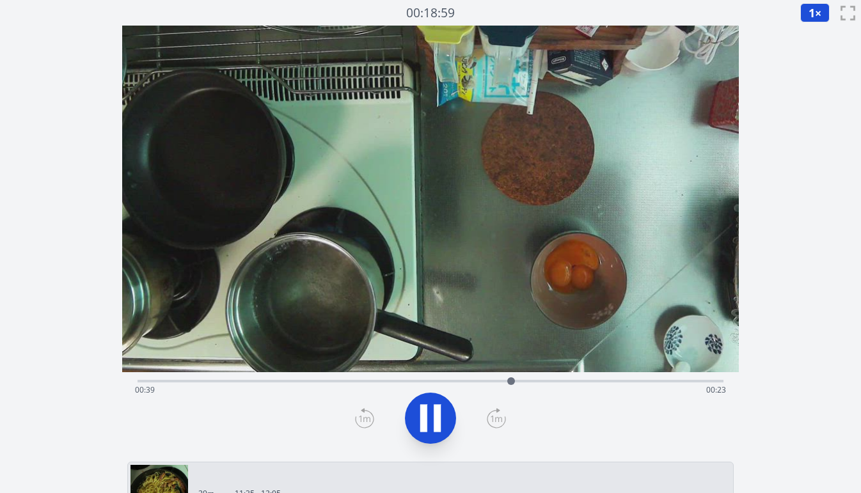
click at [584, 381] on div "Time elapsed: 00:39 Time remaining: 00:23" at bounding box center [430, 390] width 591 height 20
click at [579, 383] on div "Time elapsed: 00:48 Time remaining: 00:14" at bounding box center [430, 390] width 591 height 20
click at [559, 379] on div "Time elapsed: 00:46 Time remaining: 00:15" at bounding box center [431, 379] width 586 height 15
click at [542, 378] on div "Time elapsed: 00:45 Time remaining: 00:17" at bounding box center [431, 379] width 586 height 15
click at [563, 381] on div "Time elapsed: 00:46 Time remaining: 00:16" at bounding box center [430, 390] width 591 height 20
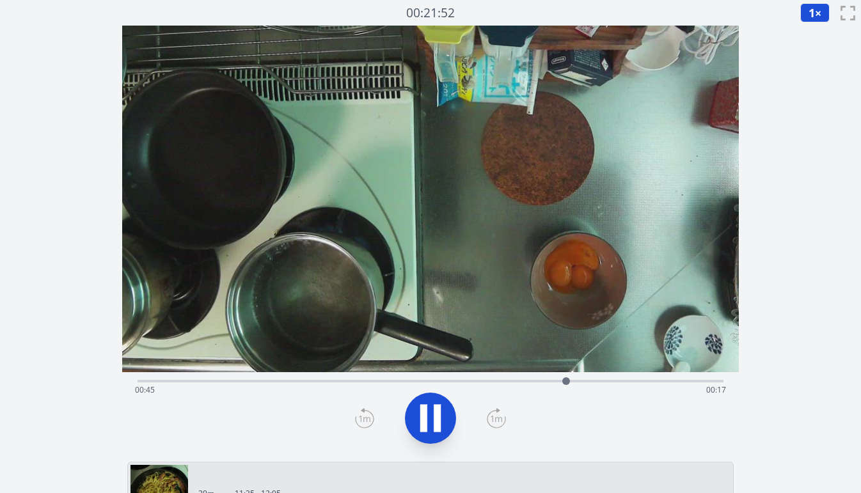
click at [548, 381] on div "Time elapsed: 00:45 Time remaining: 00:17" at bounding box center [430, 390] width 591 height 20
click at [536, 380] on div "Time elapsed: 00:43 Time remaining: 00:19" at bounding box center [430, 390] width 591 height 20
click at [515, 380] on div "Time elapsed: 00:42 Time remaining: 00:20" at bounding box center [431, 379] width 586 height 15
click at [381, 381] on div "Time elapsed: 00:41 Time remaining: 00:21" at bounding box center [430, 390] width 591 height 20
click at [432, 413] on icon at bounding box center [431, 419] width 36 height 36
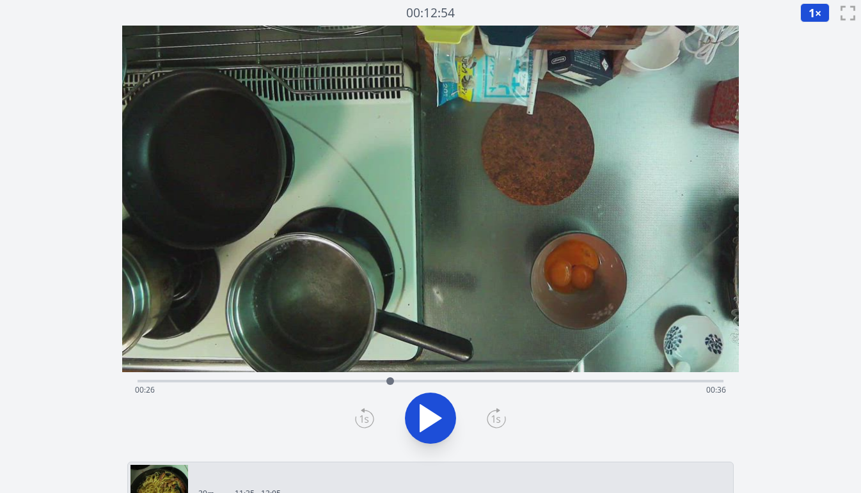
click at [493, 419] on icon at bounding box center [496, 418] width 19 height 20
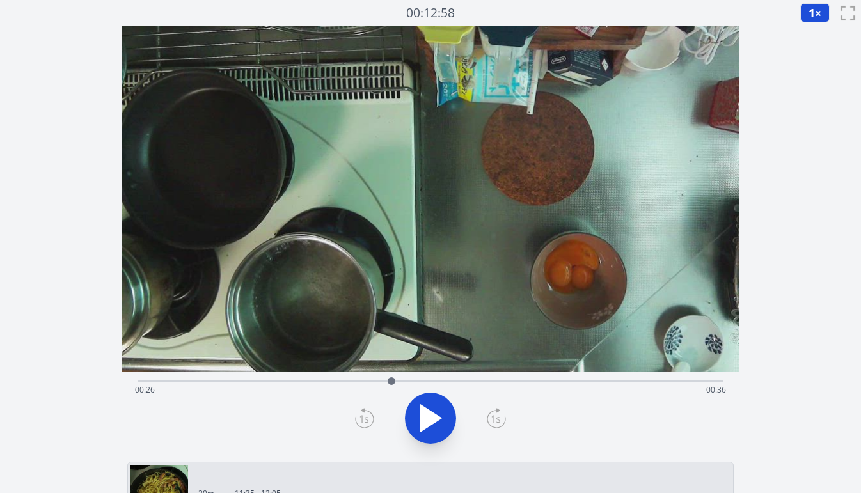
click at [493, 419] on icon at bounding box center [496, 418] width 19 height 20
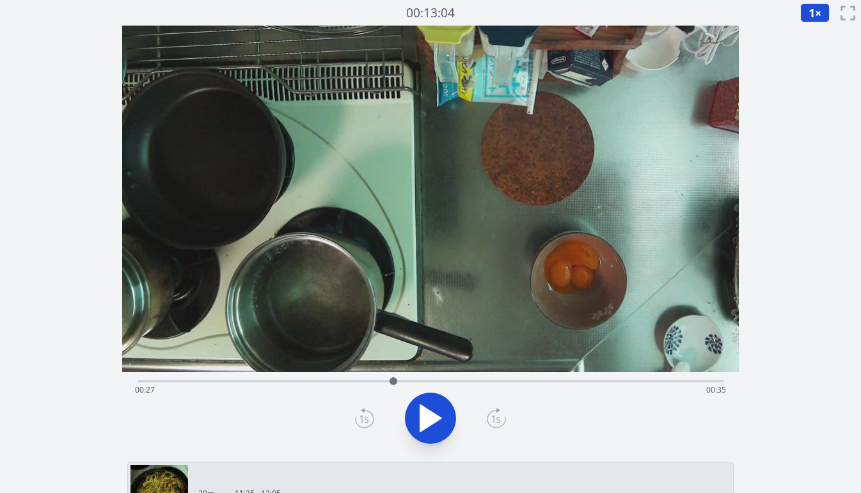
click at [493, 419] on icon at bounding box center [496, 418] width 19 height 20
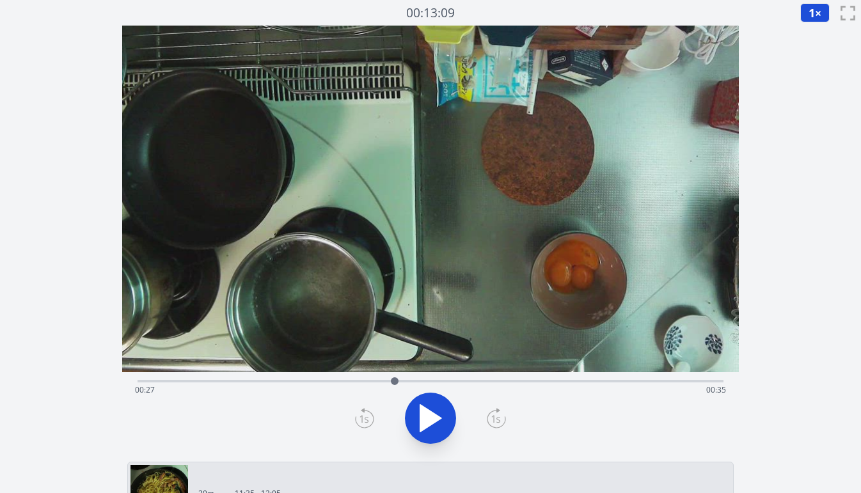
click at [493, 419] on icon at bounding box center [496, 418] width 19 height 20
click at [530, 382] on div "Time elapsed: 00:43 Time remaining: 00:19" at bounding box center [430, 390] width 591 height 20
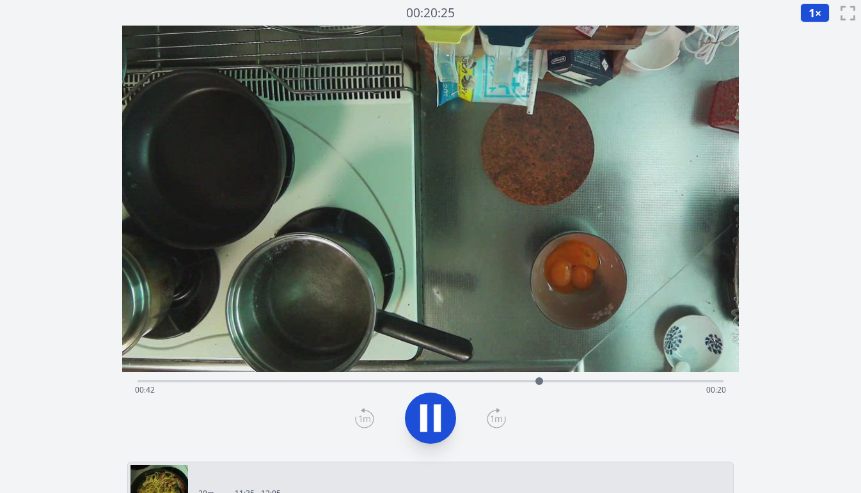
click at [520, 381] on div "Time elapsed: 00:42 Time remaining: 00:20" at bounding box center [430, 390] width 591 height 20
click at [440, 407] on icon at bounding box center [437, 419] width 7 height 28
click at [453, 380] on div "Time elapsed: 00:44 Time remaining: 00:18" at bounding box center [431, 379] width 586 height 15
click at [436, 408] on icon at bounding box center [437, 419] width 7 height 28
click at [367, 415] on icon at bounding box center [364, 418] width 19 height 20
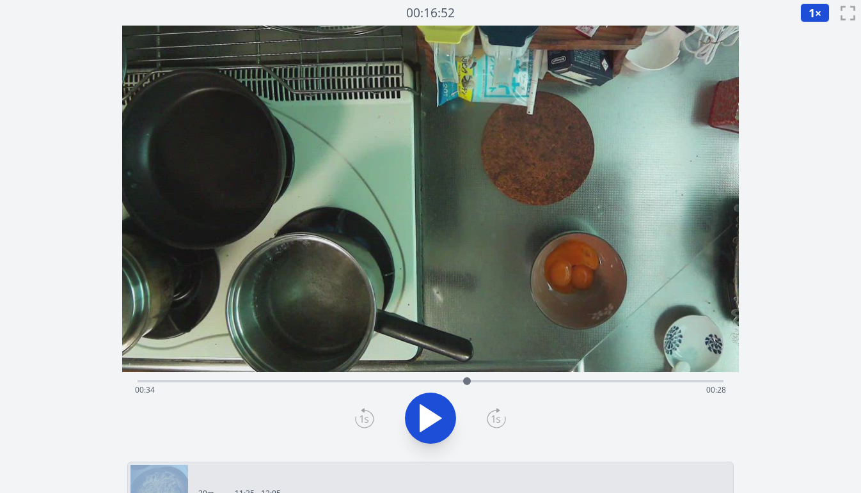
click at [367, 415] on icon at bounding box center [364, 418] width 19 height 20
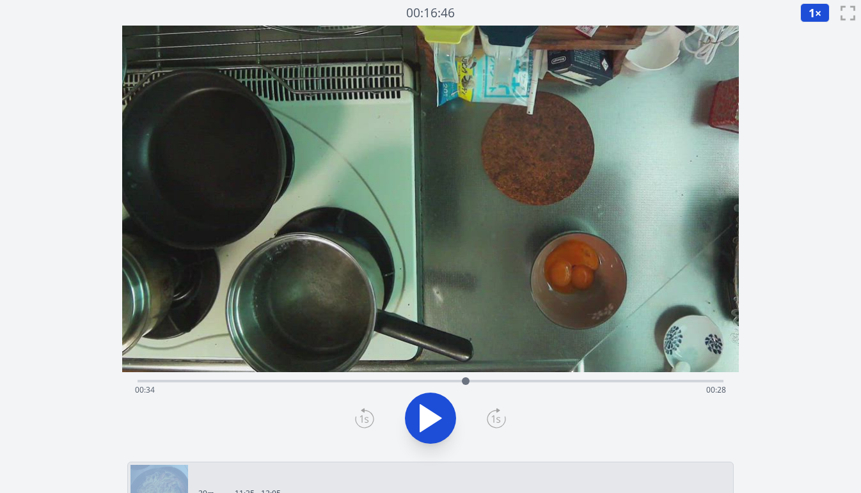
click at [367, 415] on icon at bounding box center [364, 418] width 19 height 20
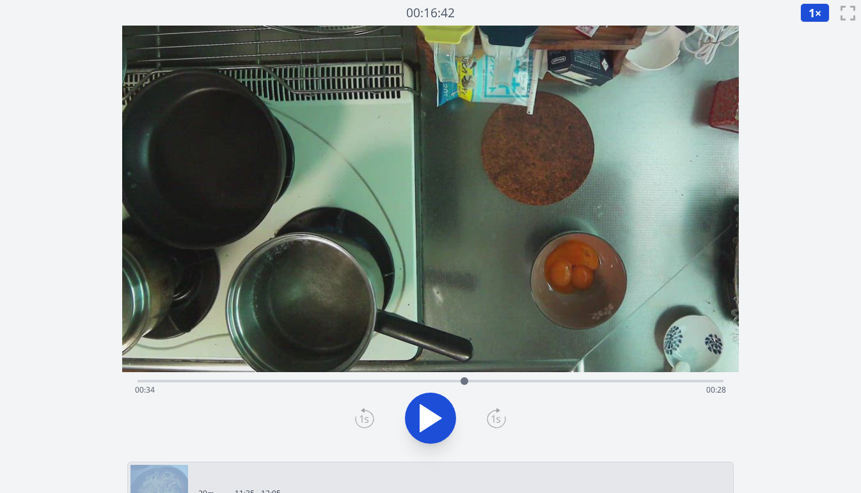
click at [367, 415] on icon at bounding box center [364, 418] width 19 height 20
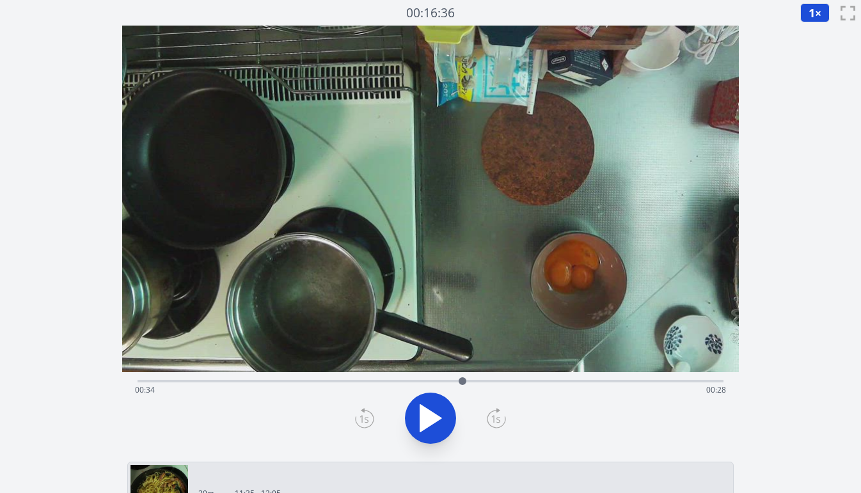
click at [367, 415] on icon at bounding box center [364, 418] width 19 height 20
click at [446, 418] on icon at bounding box center [431, 419] width 36 height 36
click at [371, 415] on icon at bounding box center [364, 418] width 19 height 20
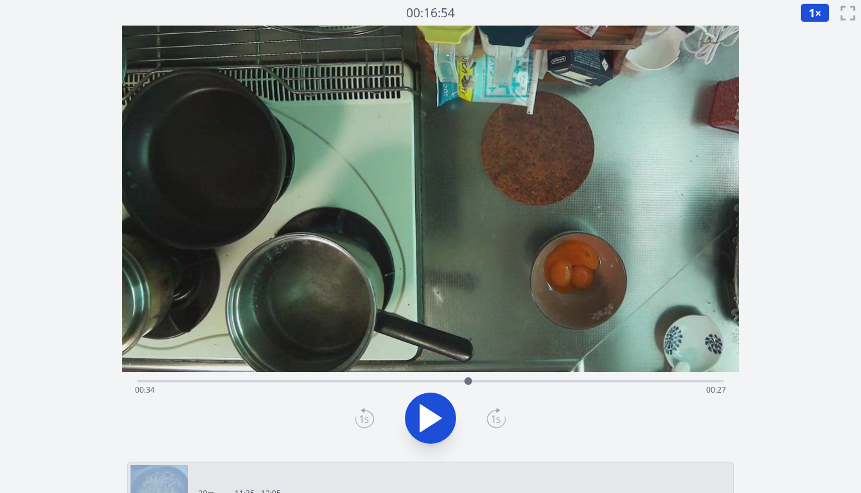
click at [371, 415] on icon at bounding box center [364, 418] width 19 height 20
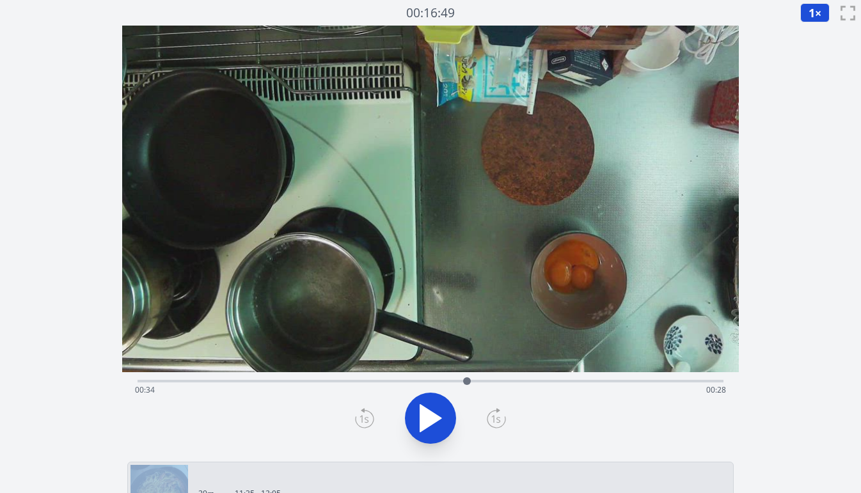
click at [371, 415] on icon at bounding box center [364, 418] width 19 height 20
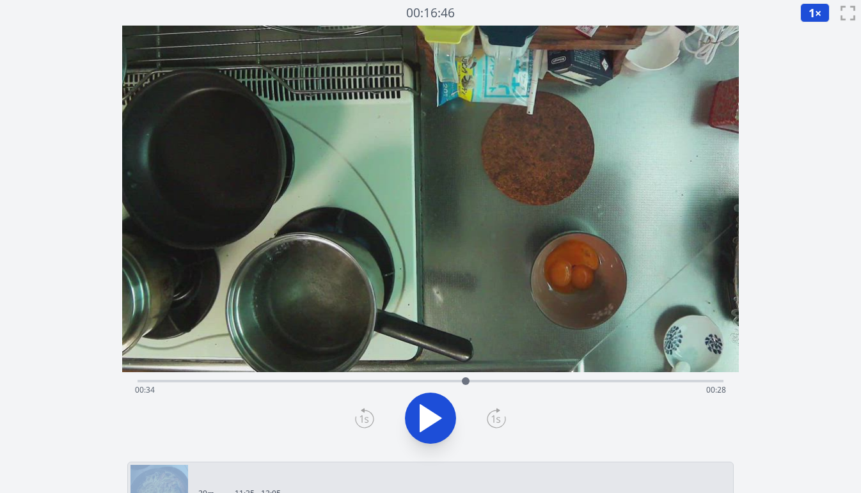
click at [371, 415] on icon at bounding box center [364, 418] width 19 height 20
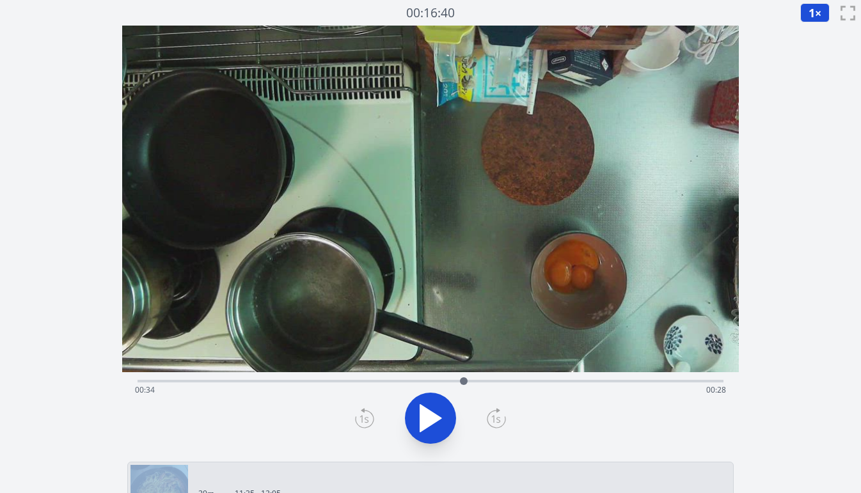
click at [371, 415] on icon at bounding box center [364, 418] width 19 height 20
click at [500, 413] on icon at bounding box center [496, 418] width 19 height 20
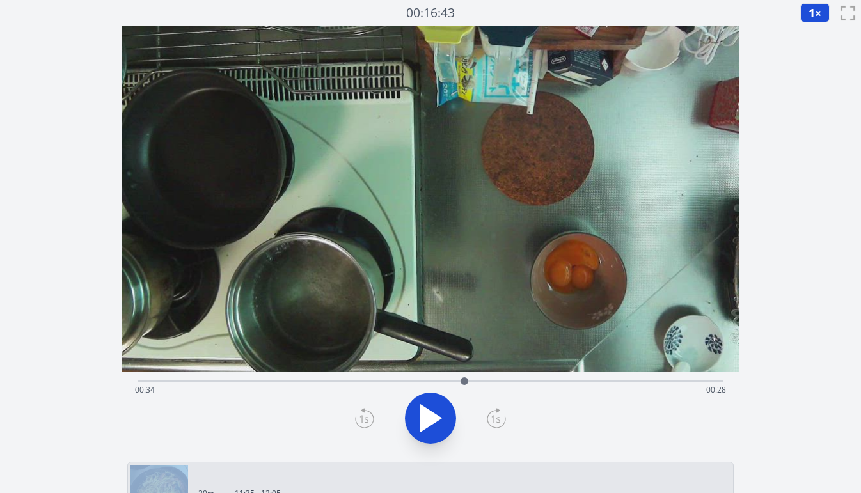
click at [500, 413] on icon at bounding box center [496, 418] width 19 height 20
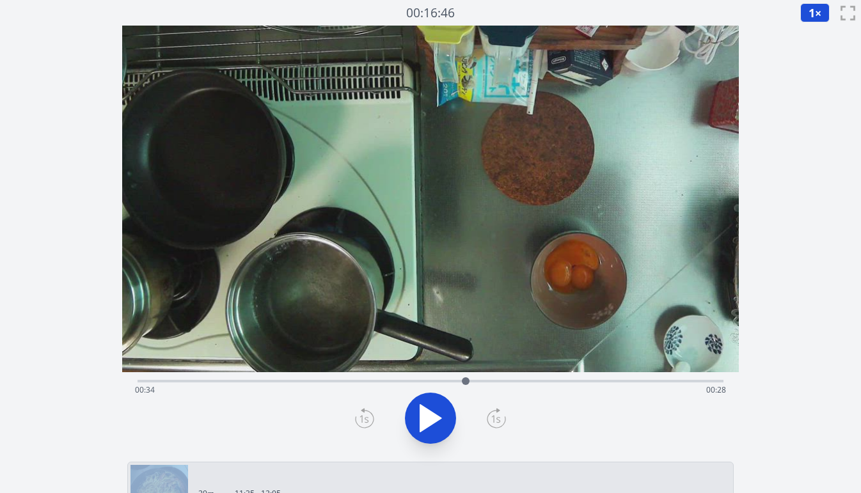
click at [500, 413] on icon at bounding box center [496, 418] width 19 height 20
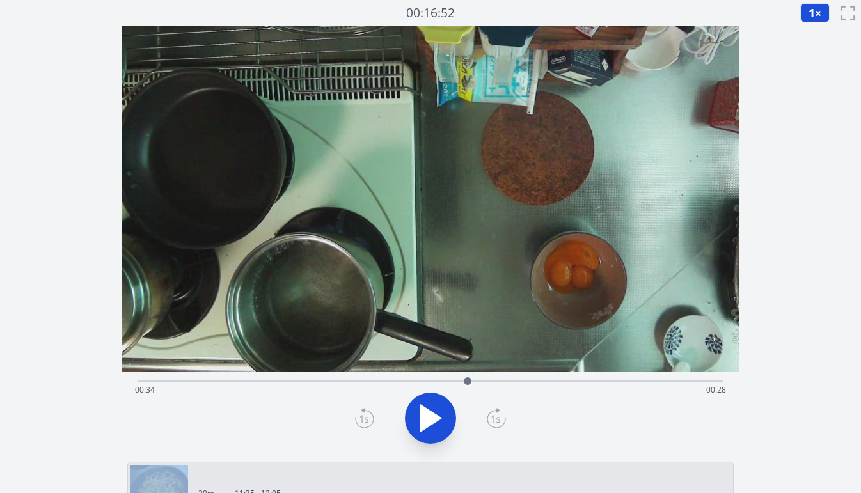
click at [500, 413] on icon at bounding box center [496, 418] width 19 height 20
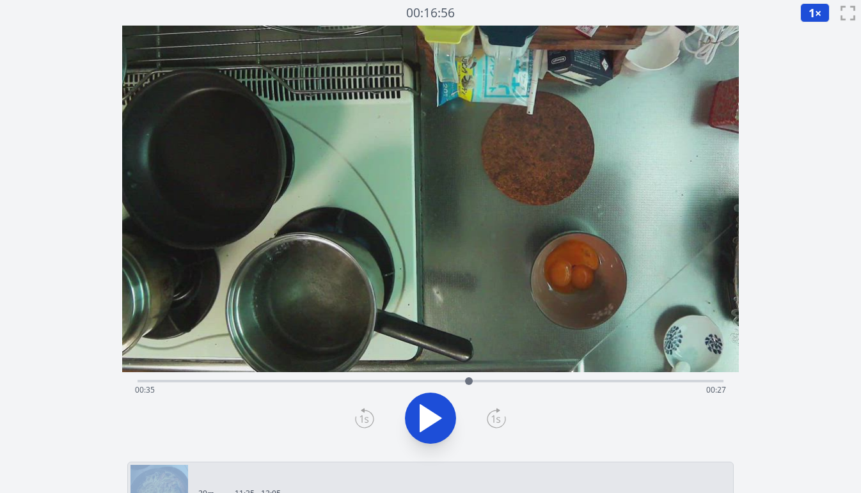
click at [500, 413] on icon at bounding box center [496, 418] width 19 height 20
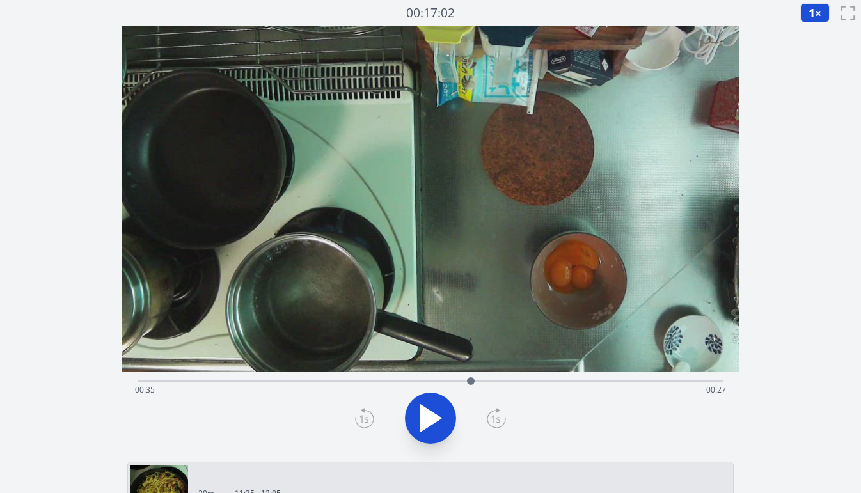
click at [367, 416] on icon at bounding box center [364, 418] width 19 height 20
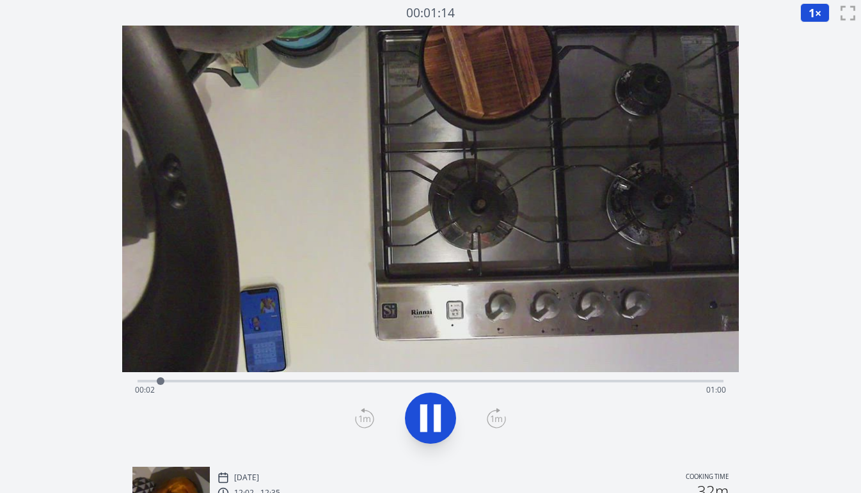
click at [287, 379] on div "Time elapsed: 00:02 Time remaining: 01:00" at bounding box center [431, 379] width 586 height 15
click at [318, 382] on div "Time elapsed: 00:17 Time remaining: 00:45" at bounding box center [430, 390] width 591 height 20
click at [361, 383] on div "Time elapsed: 00:19 Time remaining: 00:43" at bounding box center [430, 390] width 591 height 20
click at [394, 384] on div "Time elapsed: 00:24 Time remaining: 00:38" at bounding box center [430, 390] width 591 height 20
click at [436, 382] on div "Time elapsed: 00:27 Time remaining: 00:34" at bounding box center [430, 390] width 591 height 20
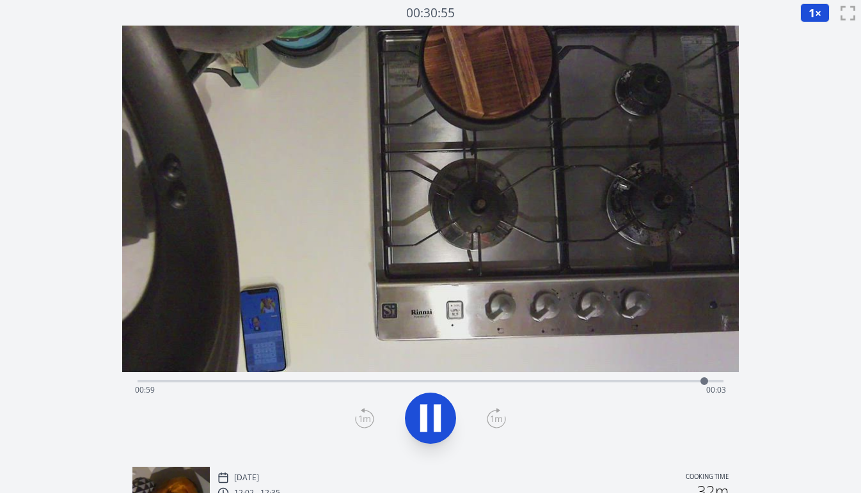
click at [492, 383] on div "Time elapsed: 00:59 Time remaining: 00:03" at bounding box center [430, 390] width 591 height 20
click at [534, 381] on div "Time elapsed: 00:01 Time remaining: 01:00" at bounding box center [430, 390] width 591 height 20
click at [562, 380] on div "Time elapsed: 00:42 Time remaining: 00:20" at bounding box center [430, 390] width 591 height 20
click at [576, 379] on div at bounding box center [570, 381] width 19 height 19
